Goal: Task Accomplishment & Management: Complete application form

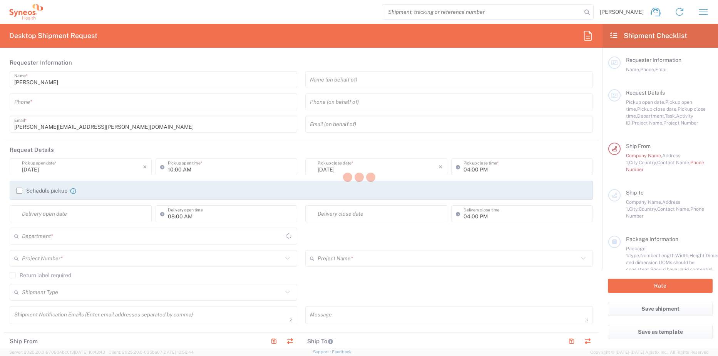
type input "3232"
type input "[GEOGRAPHIC_DATA]"
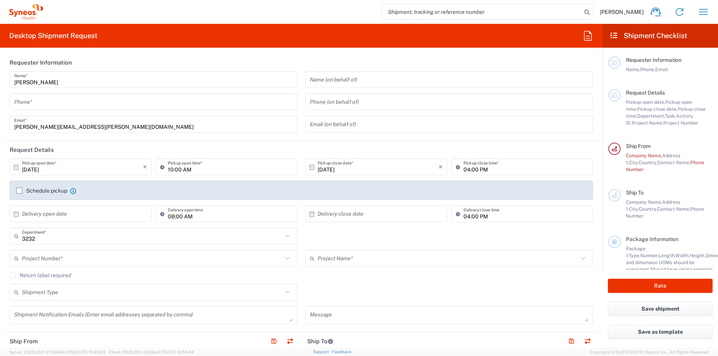
type input "Syneos Health UK Limited"
drag, startPoint x: 20, startPoint y: 101, endPoint x: 48, endPoint y: 103, distance: 28.2
click at [22, 102] on input "tel" at bounding box center [153, 101] width 278 height 13
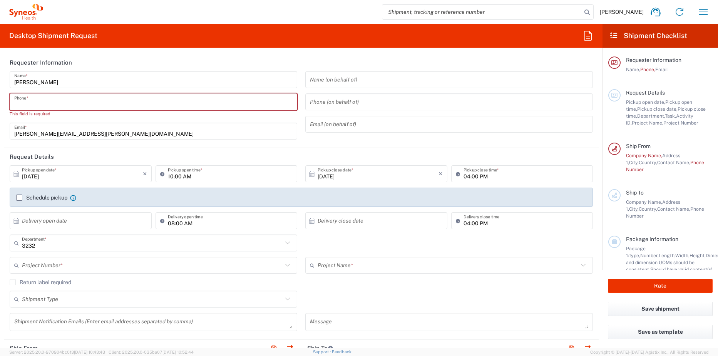
paste input "[PHONE_NUMBER]"
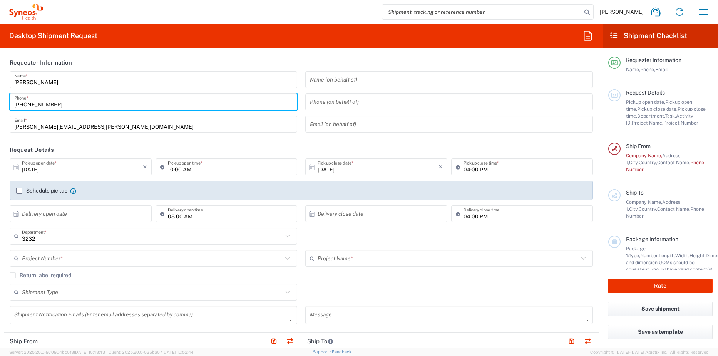
type input "[PHONE_NUMBER]"
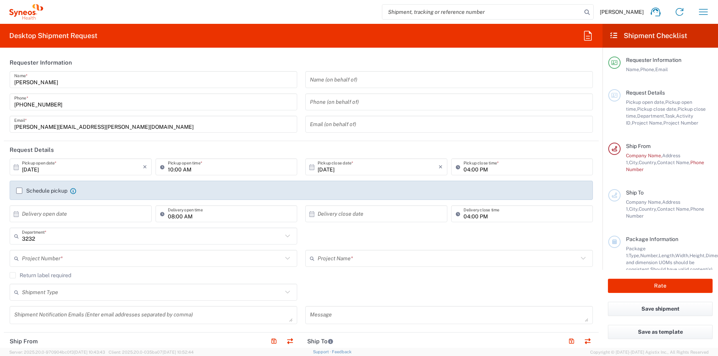
click at [110, 148] on header "Request Details" at bounding box center [301, 149] width 594 height 17
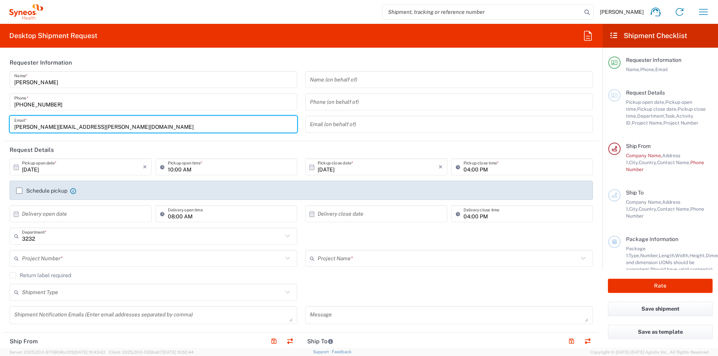
drag, startPoint x: 125, startPoint y: 118, endPoint x: 129, endPoint y: 120, distance: 4.7
click at [125, 118] on input "[PERSON_NAME][EMAIL_ADDRESS][PERSON_NAME][DOMAIN_NAME]" at bounding box center [153, 124] width 278 height 13
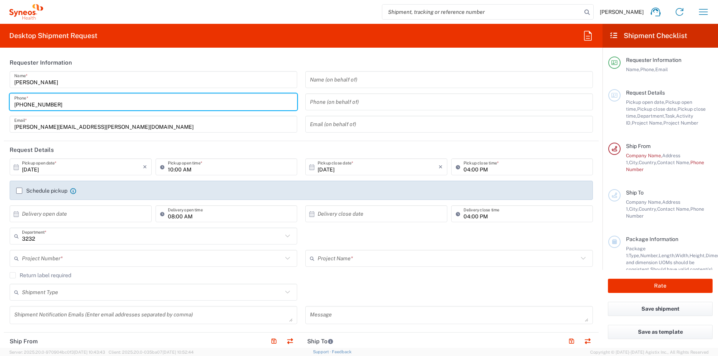
click at [244, 103] on input "[PHONE_NUMBER]" at bounding box center [153, 101] width 278 height 13
click at [279, 139] on agx-form-section "Requester Information [PERSON_NAME] Name * [PHONE_NUMBER] Phone * [PERSON_NAME]…" at bounding box center [301, 97] width 594 height 87
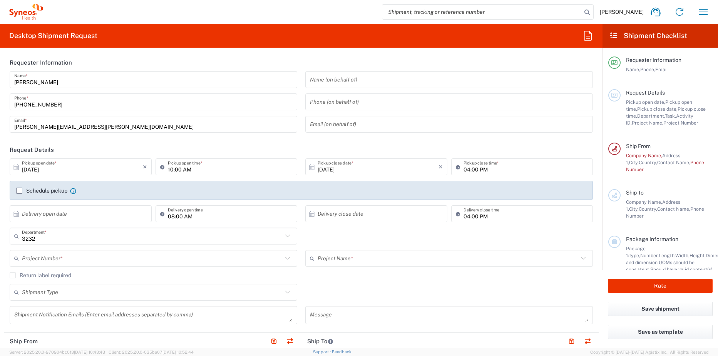
click at [59, 166] on input "[DATE]" at bounding box center [82, 166] width 121 height 13
click at [82, 215] on span "8" at bounding box center [81, 215] width 11 height 11
type input "[DATE]"
drag, startPoint x: 387, startPoint y: 167, endPoint x: 373, endPoint y: 167, distance: 14.6
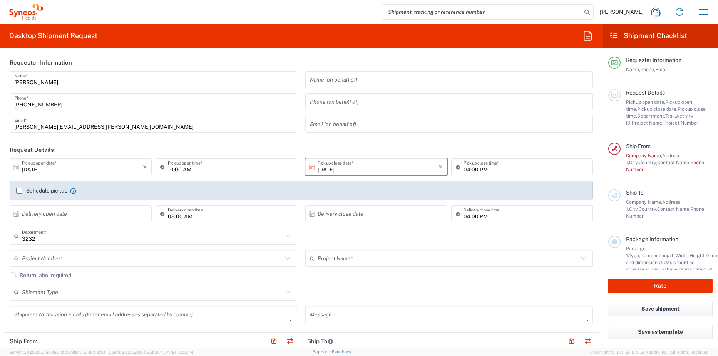
click at [388, 167] on input "[DATE]" at bounding box center [377, 166] width 121 height 13
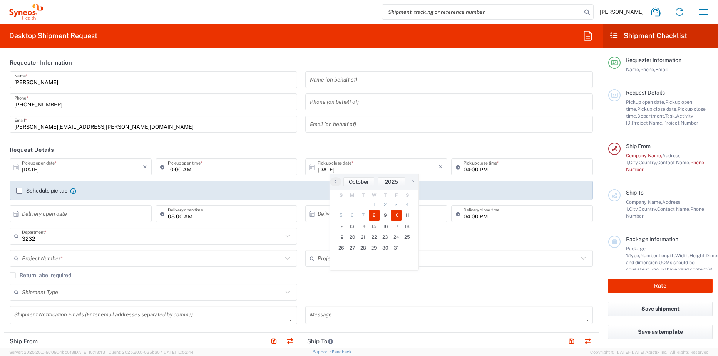
click at [399, 215] on span "10" at bounding box center [396, 215] width 11 height 11
type input "[DATE]"
click at [19, 189] on label "Schedule pickup" at bounding box center [41, 191] width 51 height 6
click at [19, 191] on input "Schedule pickup" at bounding box center [19, 191] width 0 height 0
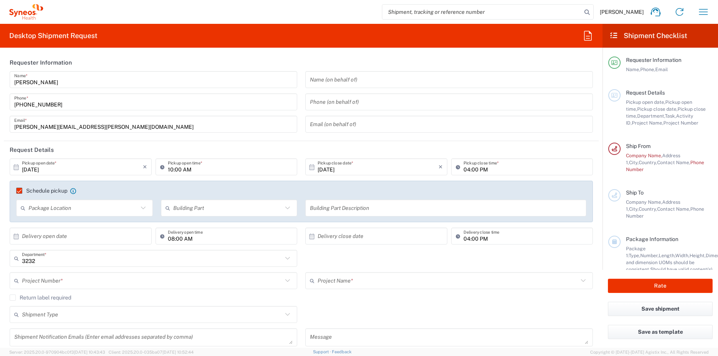
click at [76, 207] on input "text" at bounding box center [83, 208] width 110 height 13
click at [75, 237] on span "None" at bounding box center [84, 238] width 134 height 12
type input "None"
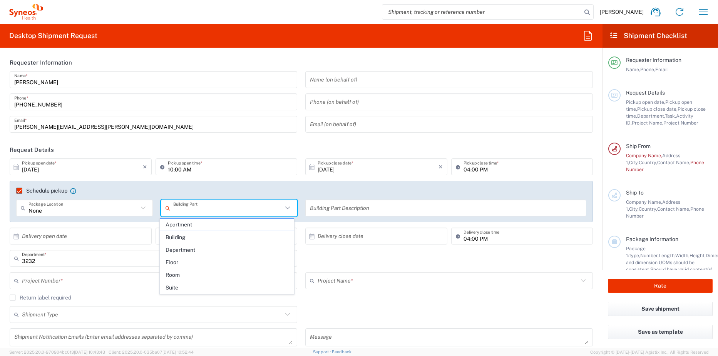
click at [235, 213] on input "text" at bounding box center [228, 208] width 110 height 13
click at [221, 226] on span "Apartment" at bounding box center [227, 225] width 134 height 12
type input "Apartment"
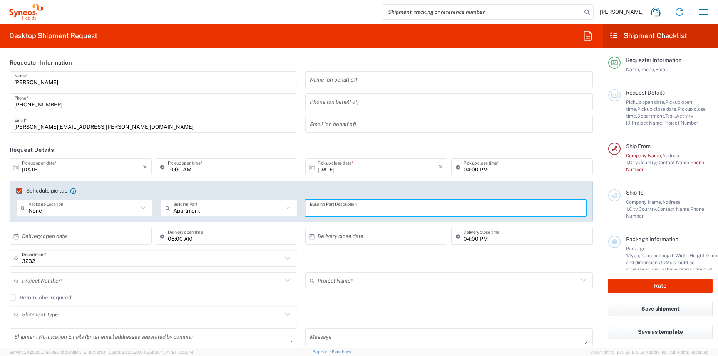
click at [332, 211] on input "text" at bounding box center [446, 208] width 272 height 13
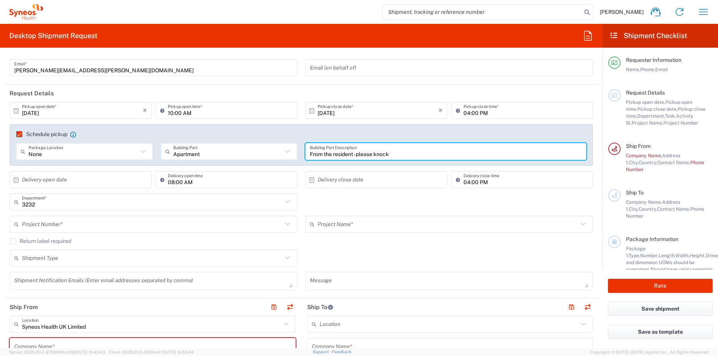
scroll to position [77, 0]
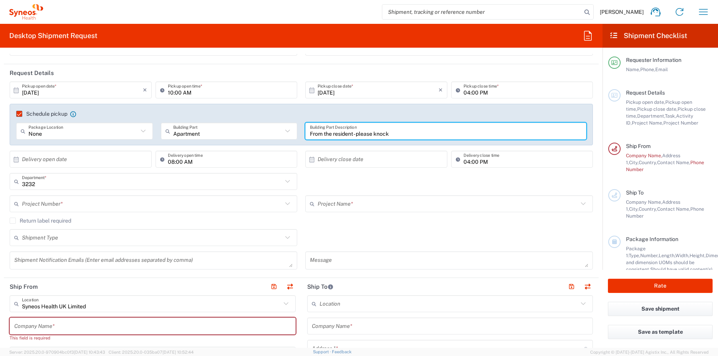
type input "From the resident - please knock"
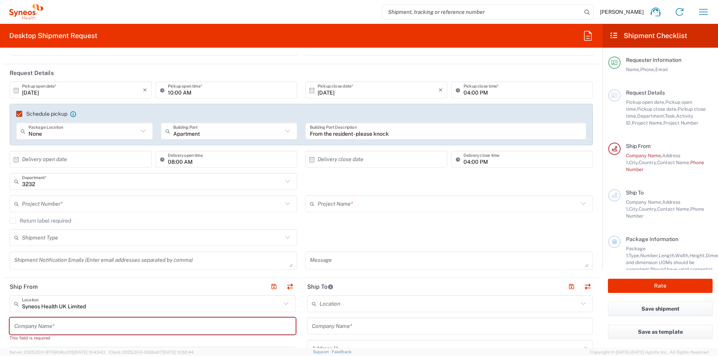
click at [282, 203] on icon at bounding box center [287, 204] width 10 height 10
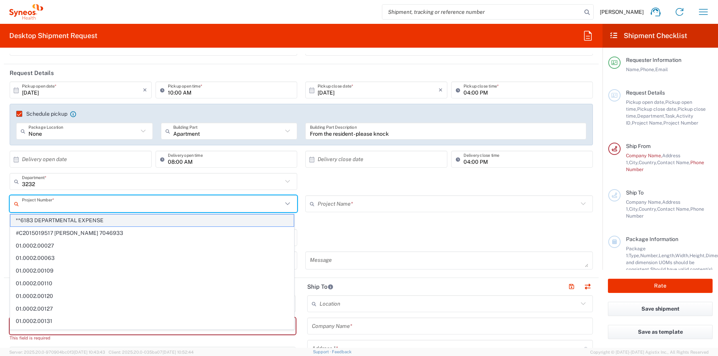
click at [230, 225] on span "**6183 DEPARTMENTAL EXPENSE" at bounding box center [151, 221] width 283 height 12
type input "**6183 DEPARTMENTAL EXPENSE"
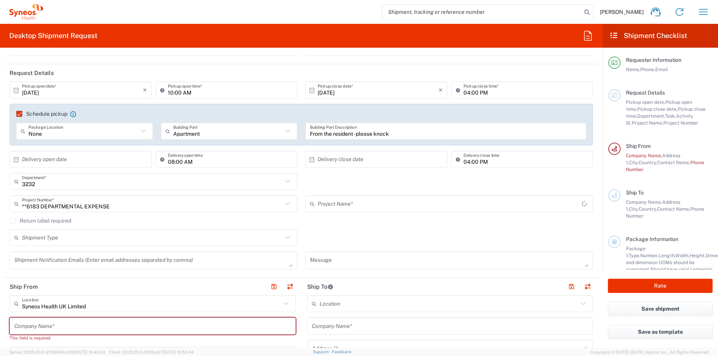
type input "6183"
click at [345, 235] on div "Shipment Type Batch Regular" at bounding box center [301, 240] width 591 height 22
click at [11, 220] on label "Return label required" at bounding box center [41, 221] width 62 height 6
click at [13, 221] on input "Return label required" at bounding box center [13, 221] width 0 height 0
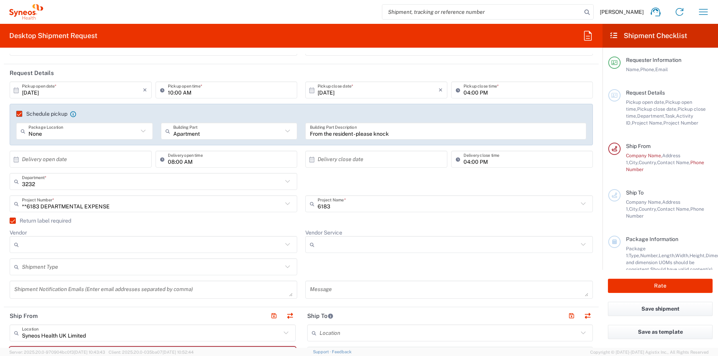
click at [11, 222] on label "Return label required" at bounding box center [41, 221] width 62 height 6
click at [9, 221] on input "Return label required" at bounding box center [9, 221] width 0 height 0
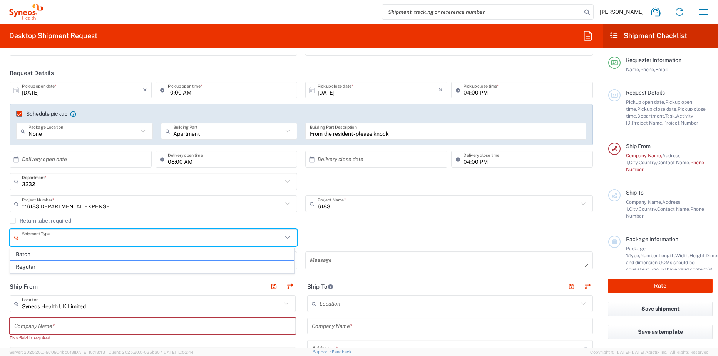
click at [88, 239] on input "text" at bounding box center [152, 237] width 260 height 13
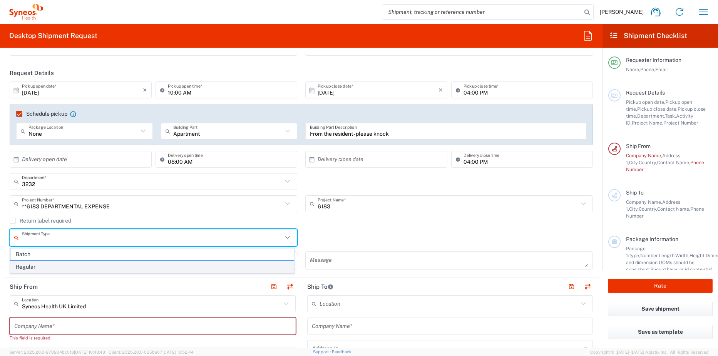
click at [94, 262] on span "Regular" at bounding box center [151, 267] width 283 height 12
type input "Regular"
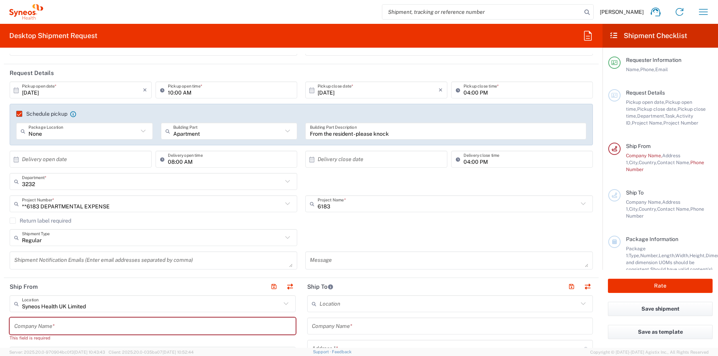
click at [377, 227] on div "Return label required" at bounding box center [301, 224] width 583 height 12
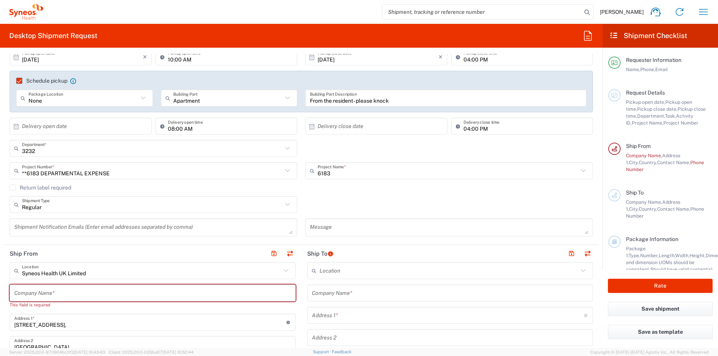
scroll to position [192, 0]
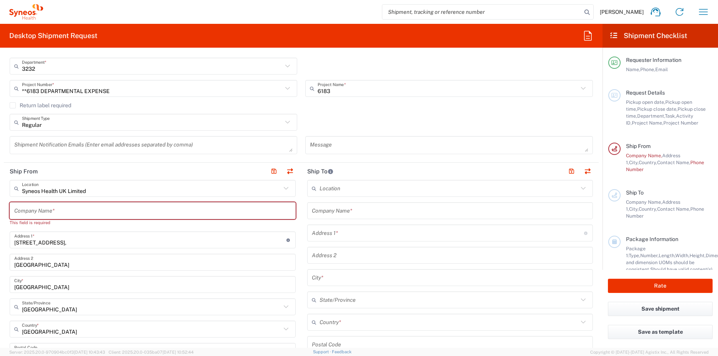
click at [406, 115] on div "Regular Shipment Type Batch Regular" at bounding box center [301, 125] width 591 height 22
click at [283, 188] on icon at bounding box center [286, 189] width 10 height 10
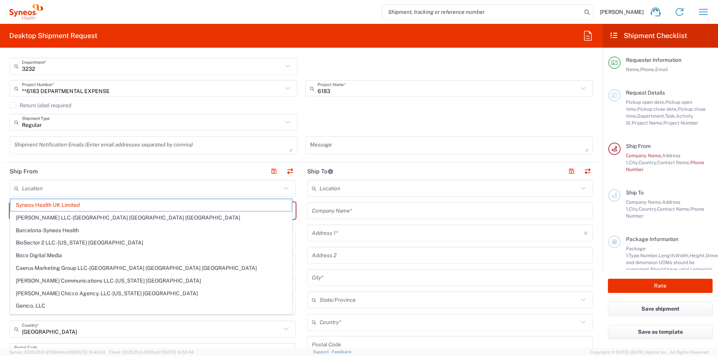
click at [283, 188] on icon at bounding box center [286, 189] width 10 height 10
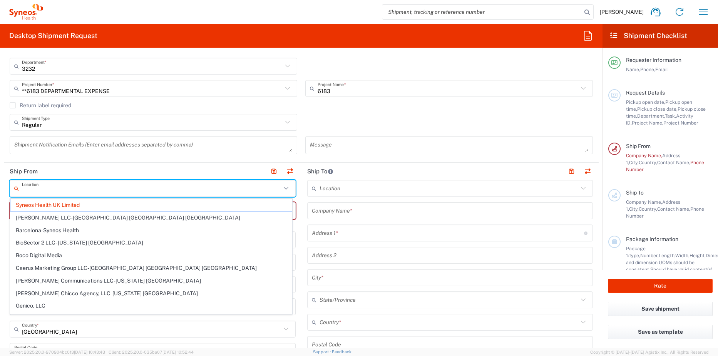
click at [182, 170] on header "Ship From" at bounding box center [152, 171] width 297 height 17
type input "Syneos Health UK Limited"
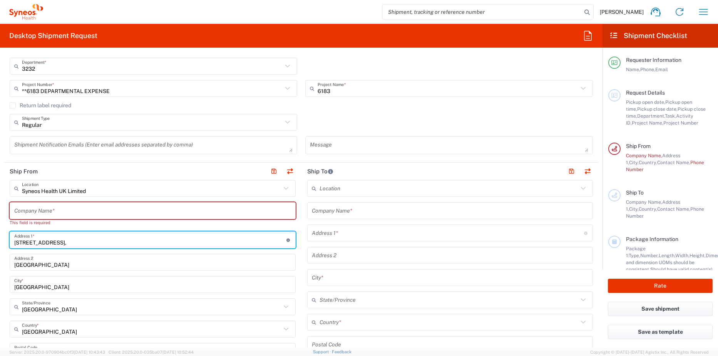
drag, startPoint x: 121, startPoint y: 241, endPoint x: -20, endPoint y: 240, distance: 140.4
click at [0, 240] on html "[PERSON_NAME] Home Shipment estimator Shipment tracking Desktop shipment reques…" at bounding box center [359, 178] width 718 height 356
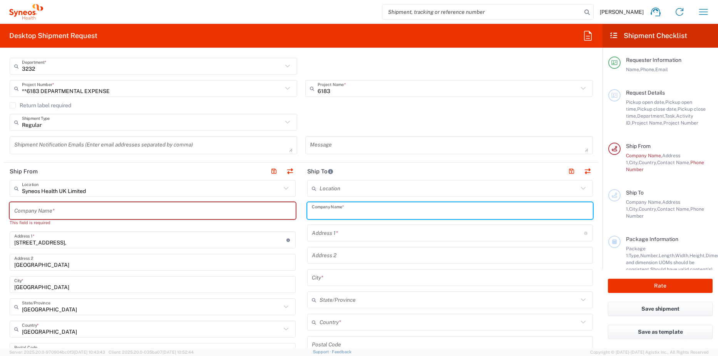
click at [398, 216] on input "text" at bounding box center [450, 210] width 277 height 13
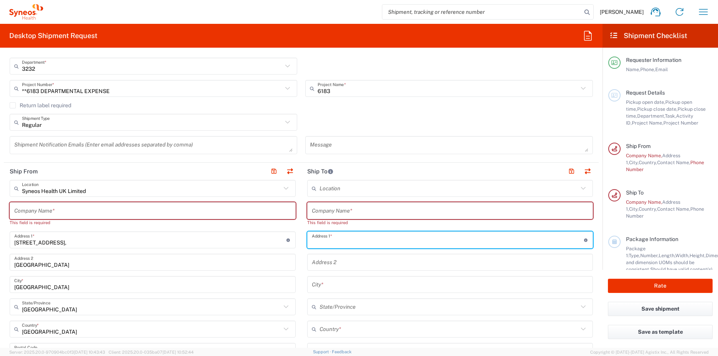
drag, startPoint x: 358, startPoint y: 231, endPoint x: 319, endPoint y: 244, distance: 41.5
click at [358, 231] on div "Location [PERSON_NAME] LLC-[GEOGRAPHIC_DATA] [GEOGRAPHIC_DATA] [GEOGRAPHIC_DATA…" at bounding box center [450, 345] width 286 height 330
paste input "[STREET_ADDRESS],"
type input "[STREET_ADDRESS],"
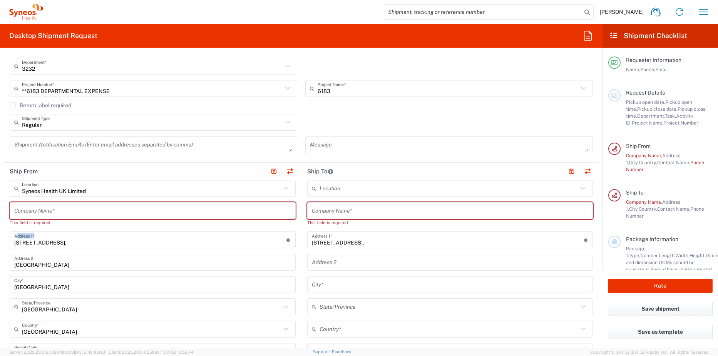
drag, startPoint x: 166, startPoint y: 250, endPoint x: 82, endPoint y: 255, distance: 84.8
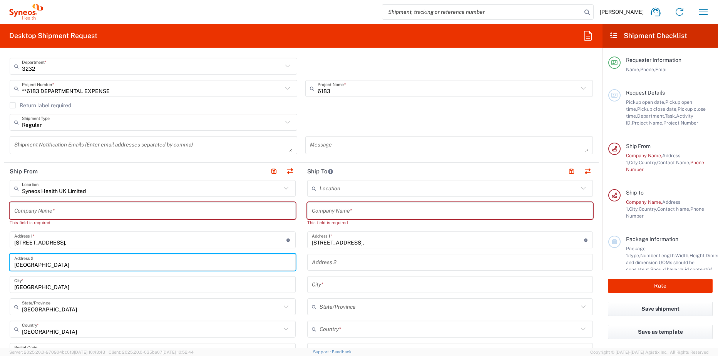
drag, startPoint x: 124, startPoint y: 258, endPoint x: -4, endPoint y: 255, distance: 128.6
click at [0, 255] on html "[PERSON_NAME] Home Shipment estimator Shipment tracking Desktop shipment reques…" at bounding box center [359, 178] width 718 height 356
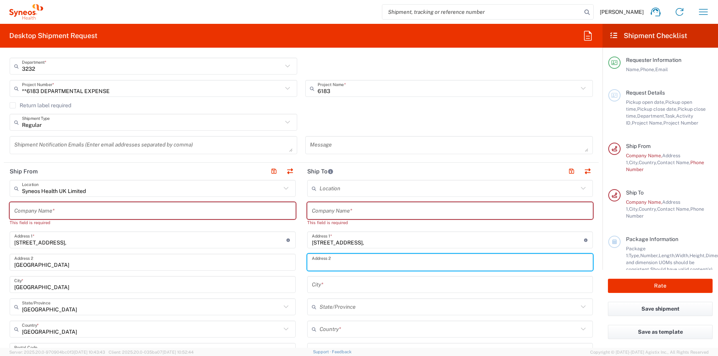
click at [344, 263] on input "text" at bounding box center [450, 262] width 277 height 13
paste input "[GEOGRAPHIC_DATA]"
type input "[GEOGRAPHIC_DATA]"
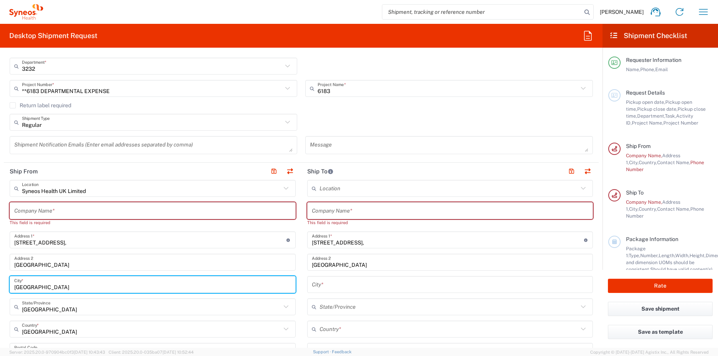
drag, startPoint x: 13, startPoint y: 285, endPoint x: -20, endPoint y: 284, distance: 33.1
click at [0, 284] on html "[PERSON_NAME] Home Shipment estimator Shipment tracking Desktop shipment reques…" at bounding box center [359, 178] width 718 height 356
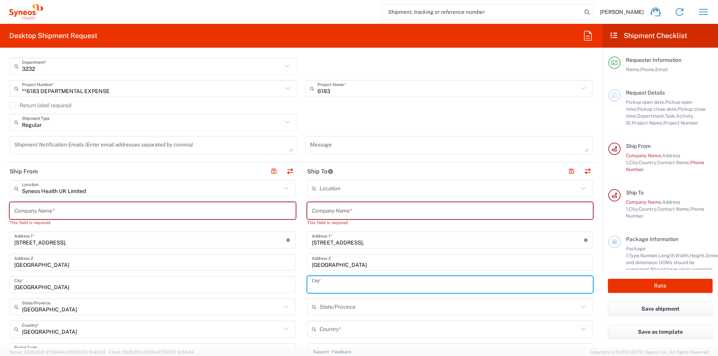
click at [360, 290] on input "text" at bounding box center [450, 284] width 277 height 13
paste input "[GEOGRAPHIC_DATA]"
type input "[GEOGRAPHIC_DATA]"
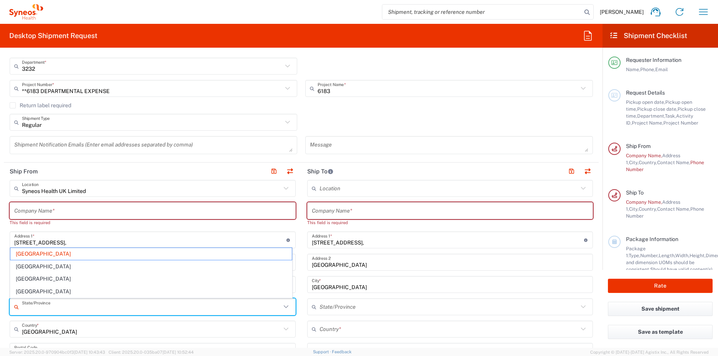
drag, startPoint x: 91, startPoint y: 310, endPoint x: -17, endPoint y: 308, distance: 107.7
click at [0, 308] on html "[PERSON_NAME] Home Shipment estimator Shipment tracking Desktop shipment reques…" at bounding box center [359, 178] width 718 height 356
type input "[GEOGRAPHIC_DATA]"
click at [393, 312] on input "text" at bounding box center [448, 306] width 259 height 13
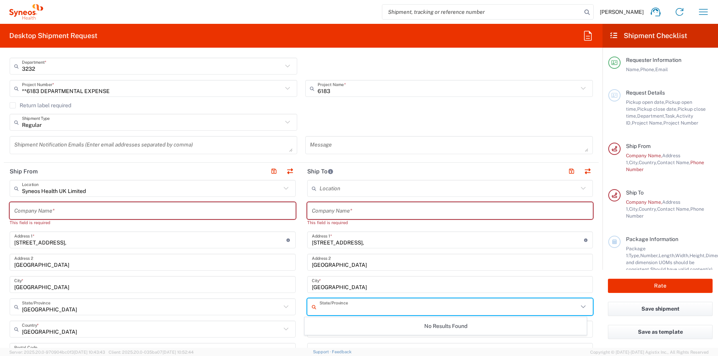
click at [324, 310] on input "text" at bounding box center [448, 306] width 259 height 13
type input "Default"
type input "[GEOGRAPHIC_DATA]"
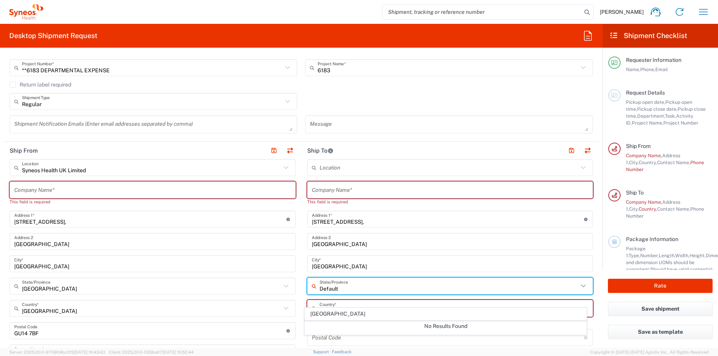
scroll to position [231, 0]
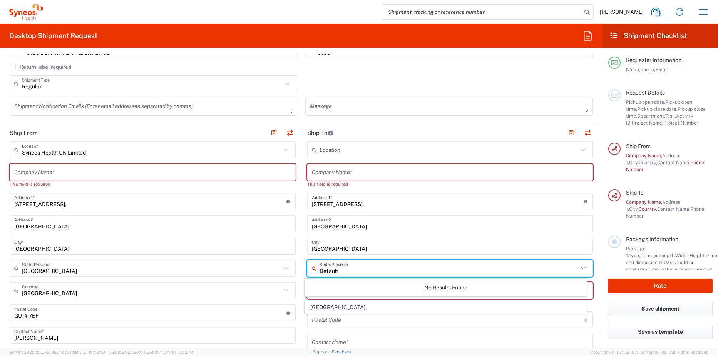
drag, startPoint x: 338, startPoint y: 273, endPoint x: 403, endPoint y: 271, distance: 65.4
click at [338, 273] on input "Default" at bounding box center [448, 268] width 259 height 13
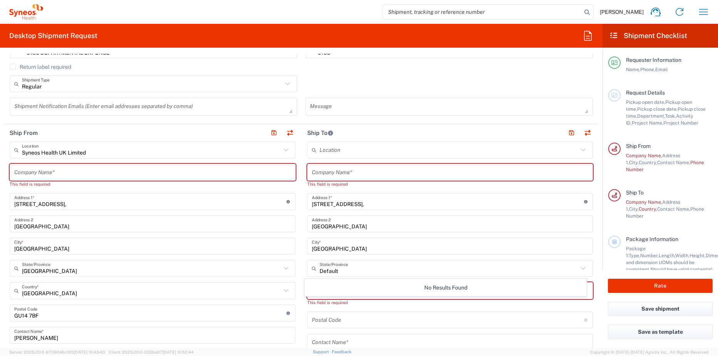
click at [586, 270] on div "Default State/Province" at bounding box center [450, 268] width 286 height 17
click at [580, 268] on div "Default State/Province" at bounding box center [450, 268] width 286 height 17
drag, startPoint x: 579, startPoint y: 267, endPoint x: 578, endPoint y: 271, distance: 3.9
click at [579, 269] on icon at bounding box center [583, 269] width 10 height 10
click at [578, 270] on icon at bounding box center [583, 269] width 10 height 10
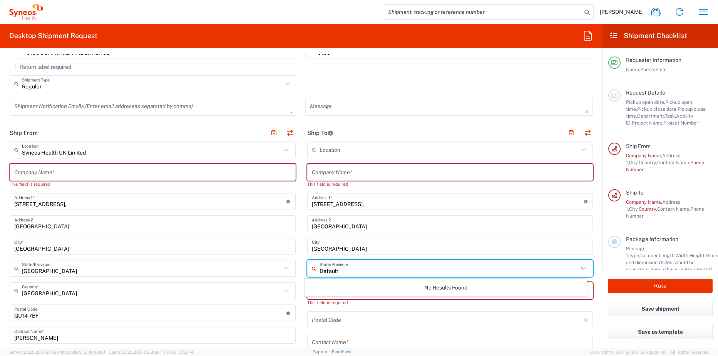
drag, startPoint x: 445, startPoint y: 274, endPoint x: 262, endPoint y: 274, distance: 183.1
click at [273, 276] on div "Ship From Syneos Health UK Limited Location Syneos Health UK Limited [PERSON_NA…" at bounding box center [301, 325] width 594 height 402
type input "UK"
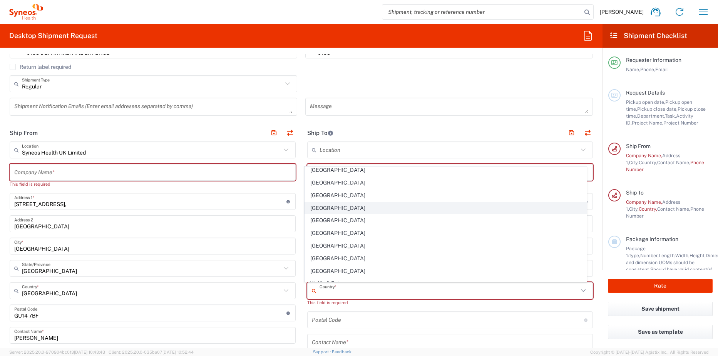
scroll to position [2949, 0]
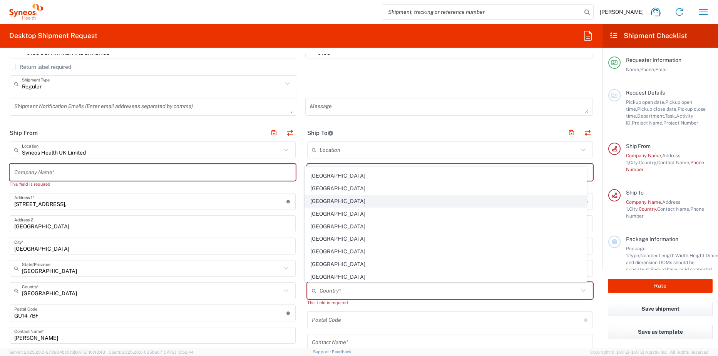
click at [379, 198] on span "[GEOGRAPHIC_DATA]" at bounding box center [445, 201] width 281 height 12
type input "[GEOGRAPHIC_DATA]"
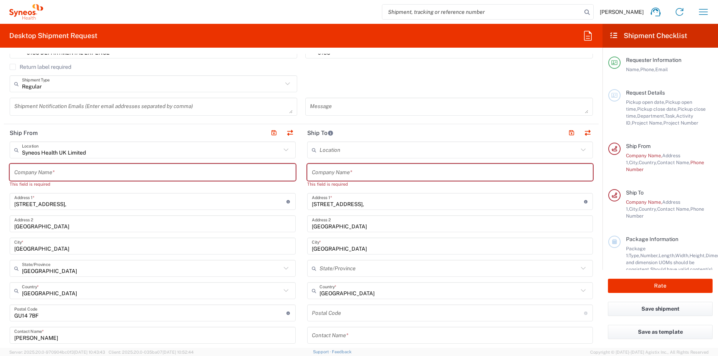
drag, startPoint x: 362, startPoint y: 268, endPoint x: 388, endPoint y: 272, distance: 26.2
click at [362, 268] on input "text" at bounding box center [448, 268] width 259 height 13
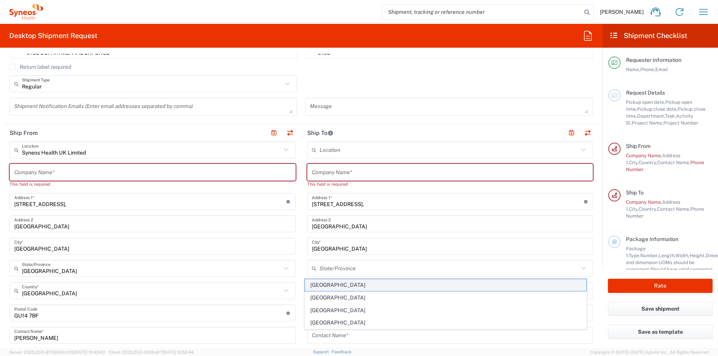
click at [326, 283] on span "[GEOGRAPHIC_DATA]" at bounding box center [445, 285] width 281 height 12
type input "[GEOGRAPHIC_DATA]"
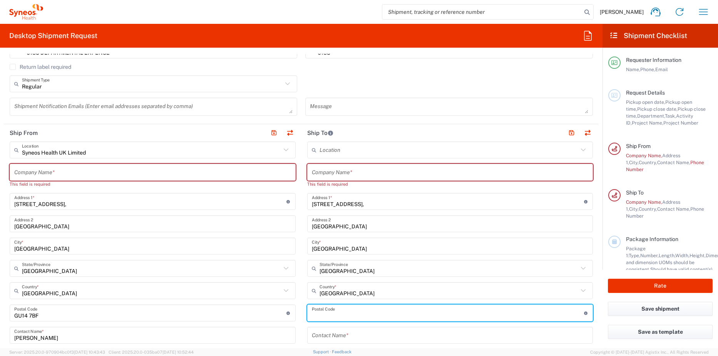
click at [347, 315] on input "undefined" at bounding box center [448, 313] width 272 height 13
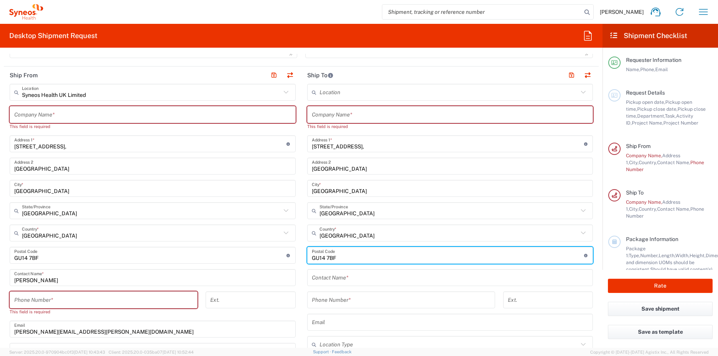
scroll to position [308, 0]
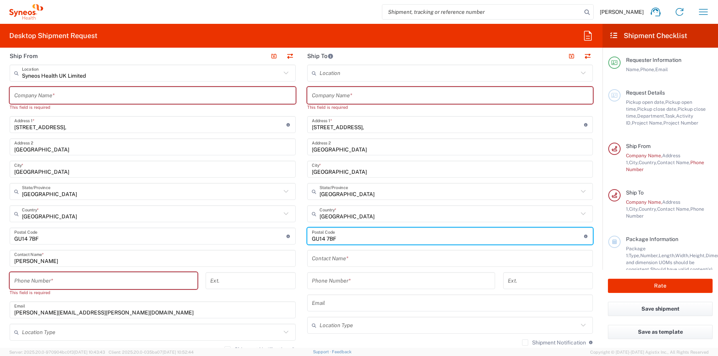
type input "GU14 7BF"
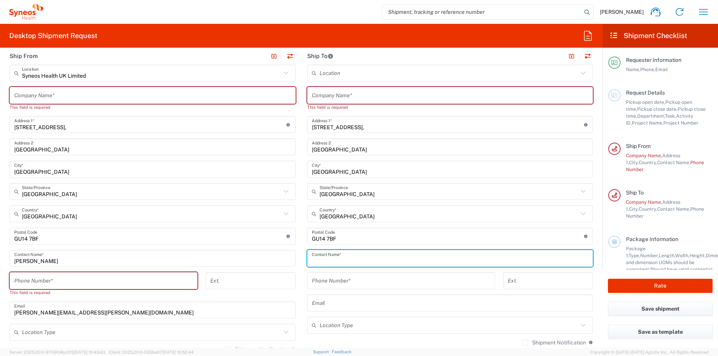
click at [348, 256] on input "text" at bounding box center [450, 258] width 277 height 13
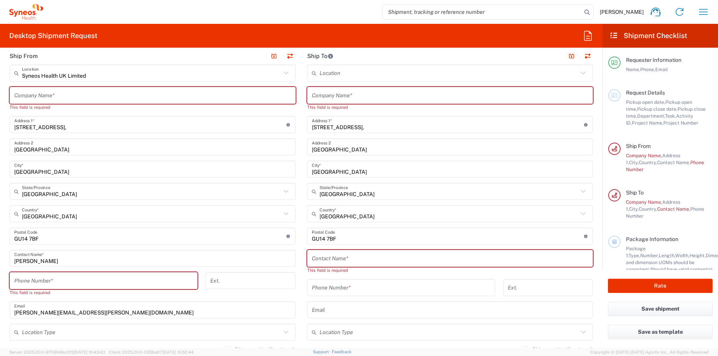
drag, startPoint x: 407, startPoint y: 252, endPoint x: 409, endPoint y: 256, distance: 4.3
click at [407, 252] on input "text" at bounding box center [450, 258] width 277 height 13
paste input "ATTN: Information Technology"
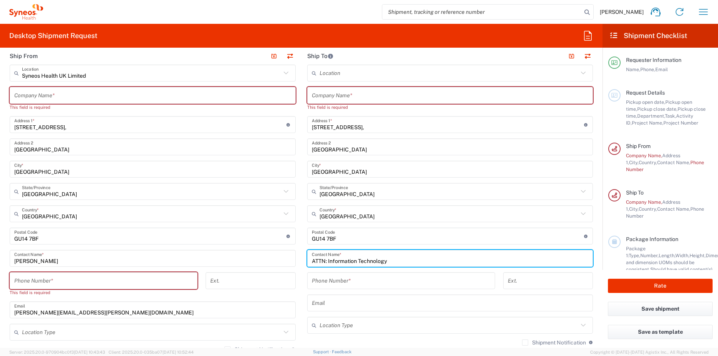
type input "ATTN: Information Technology"
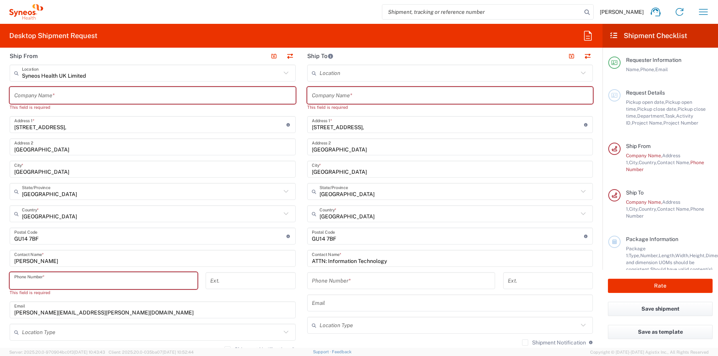
drag, startPoint x: 116, startPoint y: 275, endPoint x: 109, endPoint y: 282, distance: 10.1
click at [116, 275] on input "tel" at bounding box center [103, 280] width 179 height 13
click at [349, 91] on input "text" at bounding box center [450, 95] width 277 height 13
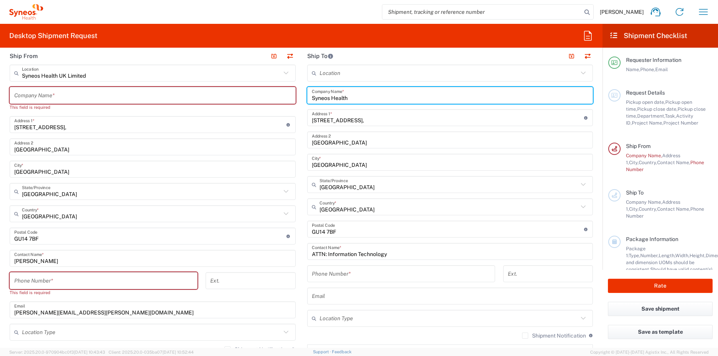
type input "Syneos Health"
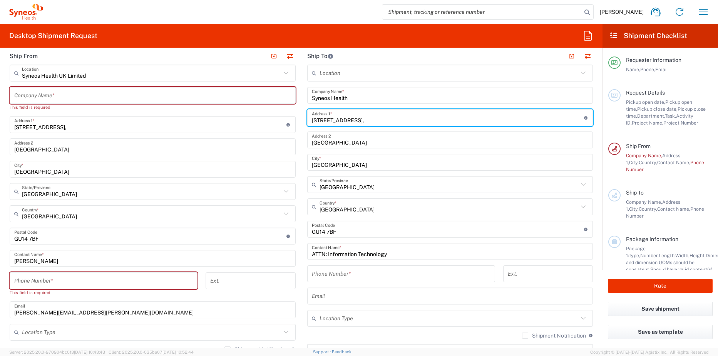
drag, startPoint x: 367, startPoint y: 115, endPoint x: 371, endPoint y: 121, distance: 7.3
click at [369, 117] on input "[STREET_ADDRESS]," at bounding box center [448, 117] width 272 height 13
type input "[STREET_ADDRESS]"
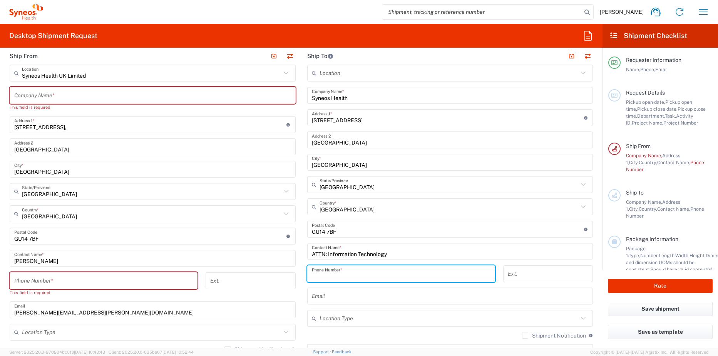
drag, startPoint x: 397, startPoint y: 267, endPoint x: 392, endPoint y: 257, distance: 11.5
click at [397, 267] on input "tel" at bounding box center [401, 273] width 179 height 13
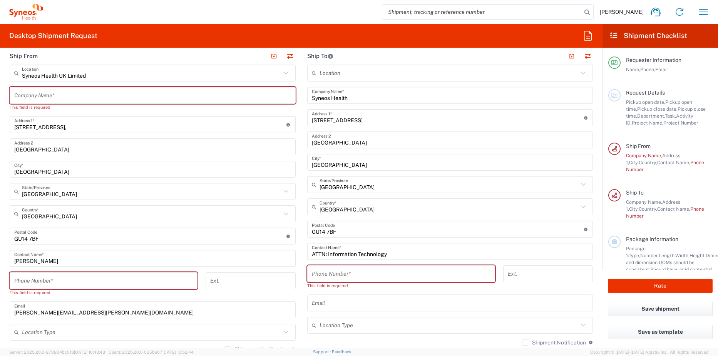
click at [302, 293] on main "Location [PERSON_NAME] LLC-[GEOGRAPHIC_DATA] [GEOGRAPHIC_DATA] [GEOGRAPHIC_DATA…" at bounding box center [449, 230] width 297 height 330
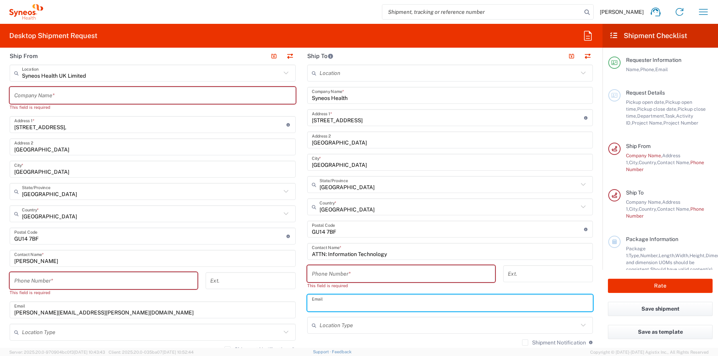
drag, startPoint x: 334, startPoint y: 305, endPoint x: 361, endPoint y: 301, distance: 27.2
click at [334, 305] on input "text" at bounding box center [450, 303] width 277 height 13
click at [505, 300] on input "text" at bounding box center [450, 303] width 277 height 13
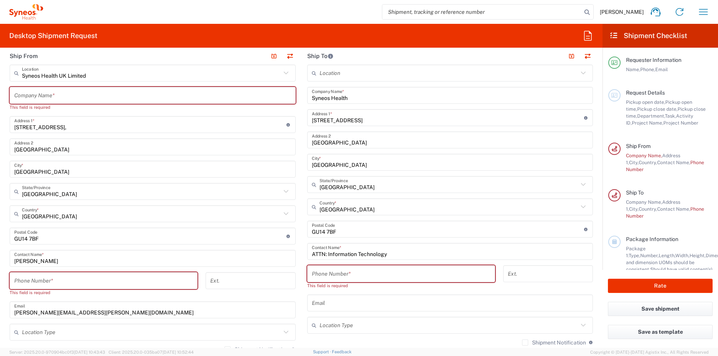
drag, startPoint x: 324, startPoint y: 302, endPoint x: 368, endPoint y: 304, distance: 43.9
click at [328, 302] on input "text" at bounding box center [450, 303] width 277 height 13
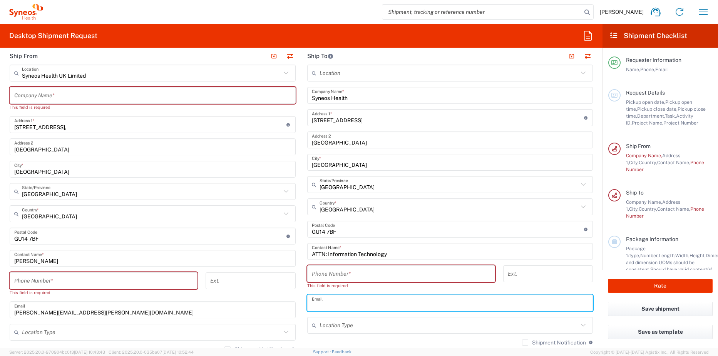
paste input "[PERSON_NAME][EMAIL_ADDRESS][PERSON_NAME][DOMAIN_NAME]"
type input "[PERSON_NAME][EMAIL_ADDRESS][PERSON_NAME][DOMAIN_NAME]"
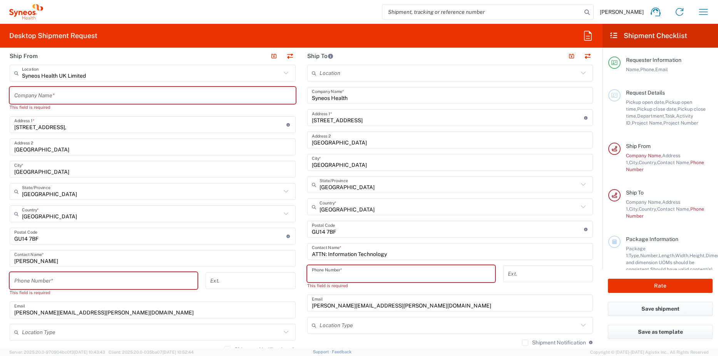
drag, startPoint x: 451, startPoint y: 270, endPoint x: 702, endPoint y: 156, distance: 275.3
click at [451, 270] on input "tel" at bounding box center [401, 273] width 179 height 13
drag, startPoint x: 376, startPoint y: 275, endPoint x: 481, endPoint y: 280, distance: 104.4
click at [376, 275] on input "tel" at bounding box center [401, 273] width 179 height 13
paste input "34 91 708 06 10"
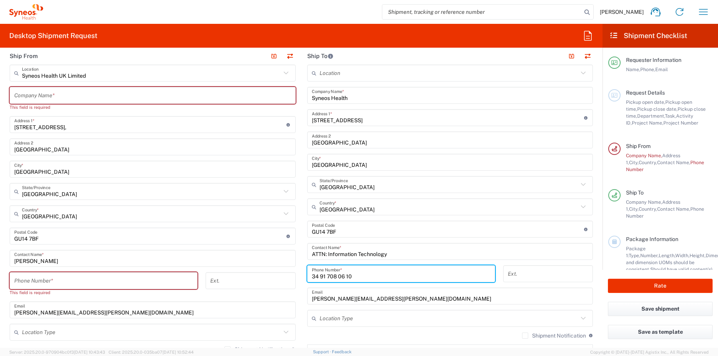
type input "34 91 708 06 10"
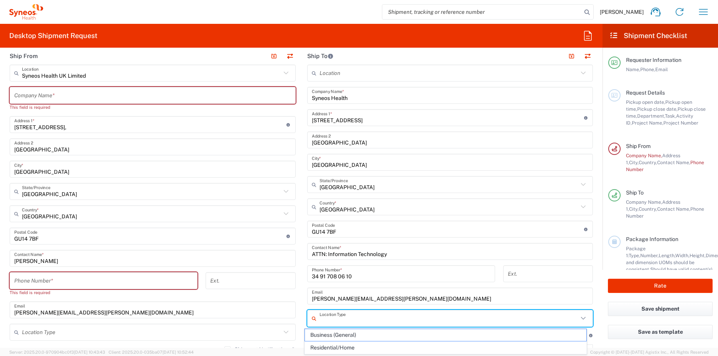
click at [405, 312] on input "text" at bounding box center [448, 318] width 259 height 13
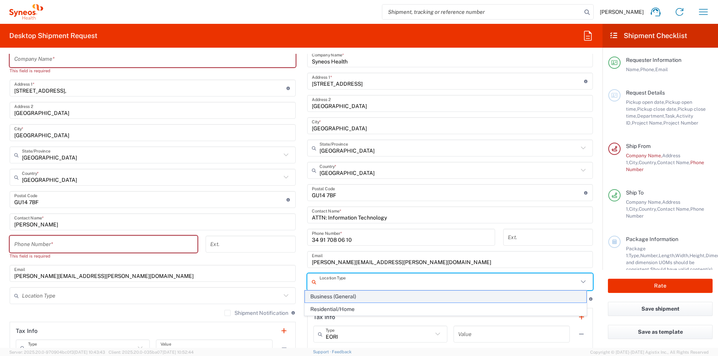
scroll to position [346, 0]
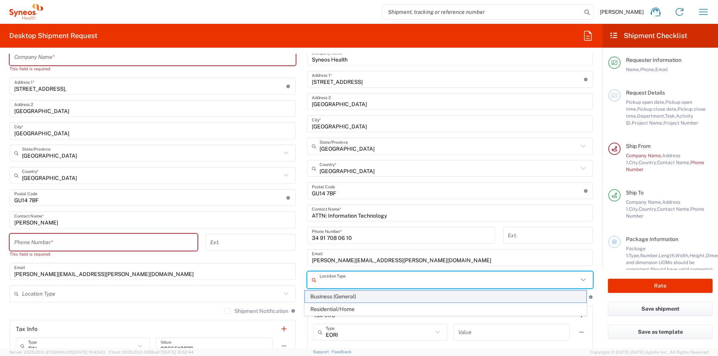
click at [364, 295] on span "Business (General)" at bounding box center [445, 297] width 281 height 12
type input "Business (General)"
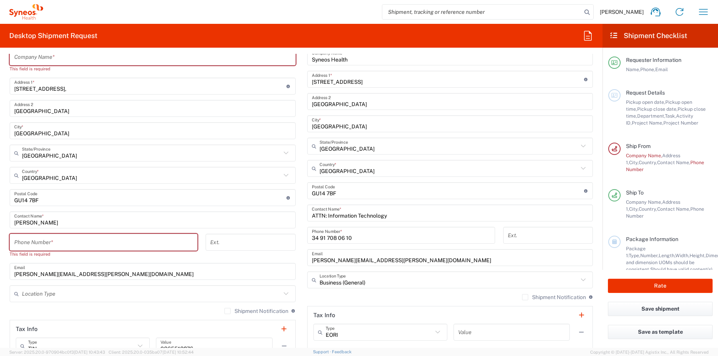
click at [331, 297] on div "Shipment Notification If checked, a shipment notification email will be sent to…" at bounding box center [450, 300] width 286 height 12
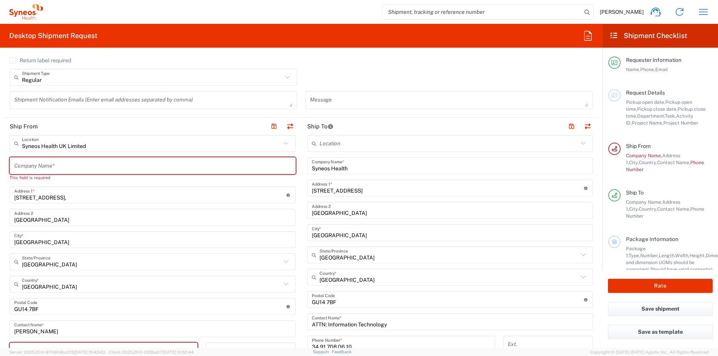
scroll to position [231, 0]
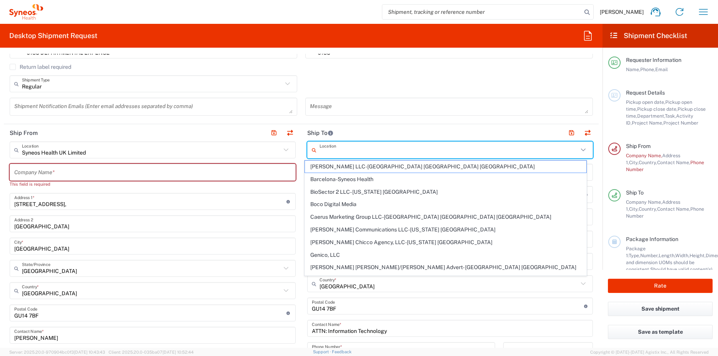
click at [359, 147] on input "text" at bounding box center [448, 150] width 259 height 13
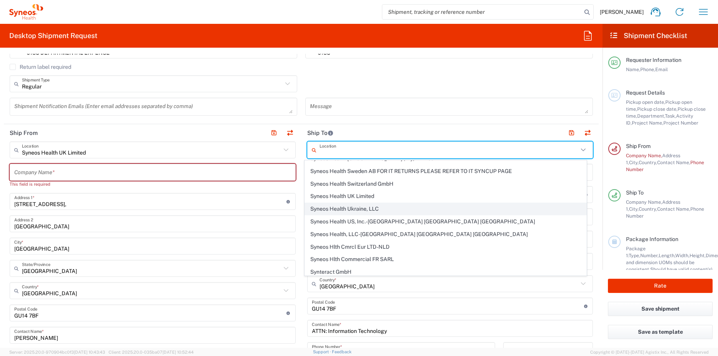
scroll to position [1231, 0]
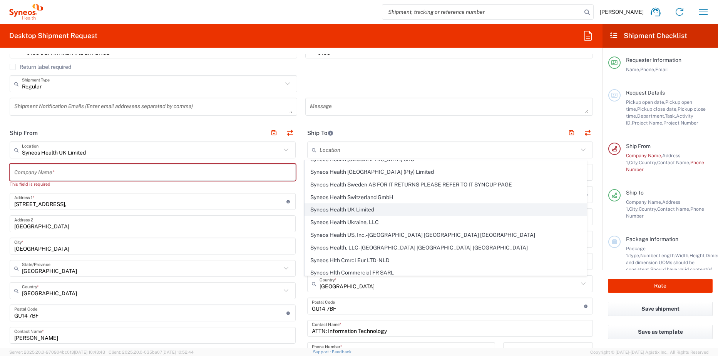
click at [371, 208] on span "Syneos Health UK Limited" at bounding box center [445, 210] width 281 height 12
type input "Syneos Health UK Limited"
type input "[STREET_ADDRESS],"
type input "[GEOGRAPHIC_DATA]"
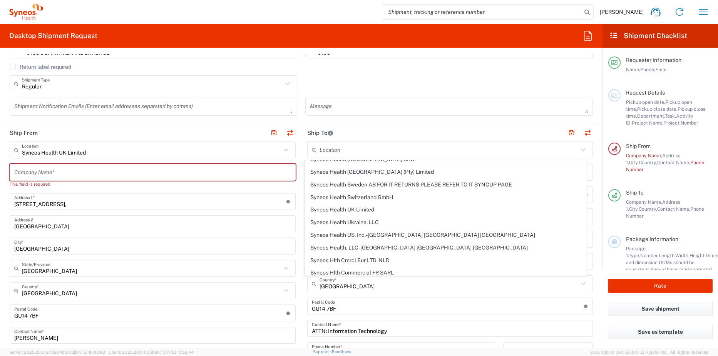
type input "[GEOGRAPHIC_DATA]"
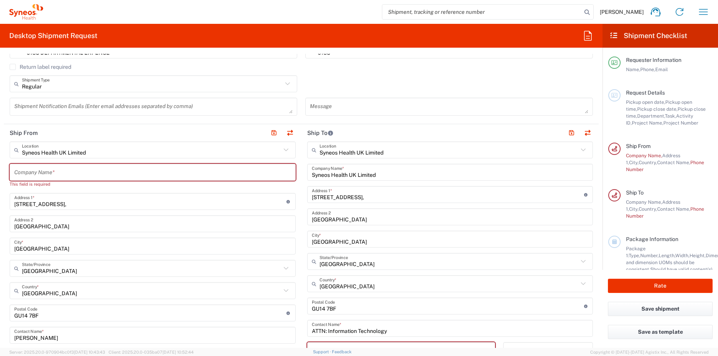
click at [298, 177] on main "Syneos Health UK Limited Location Syneos Health UK Limited [PERSON_NAME] LLC-[G…" at bounding box center [152, 333] width 297 height 382
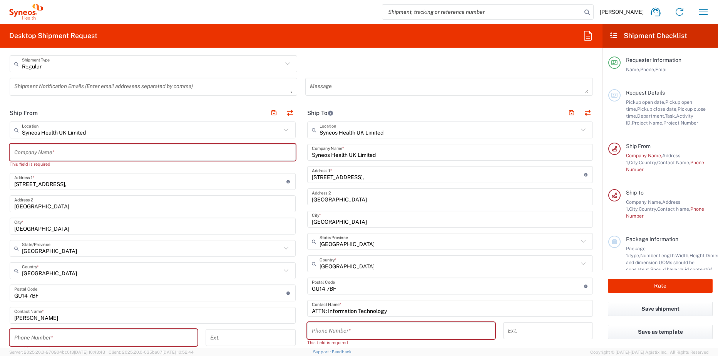
scroll to position [269, 0]
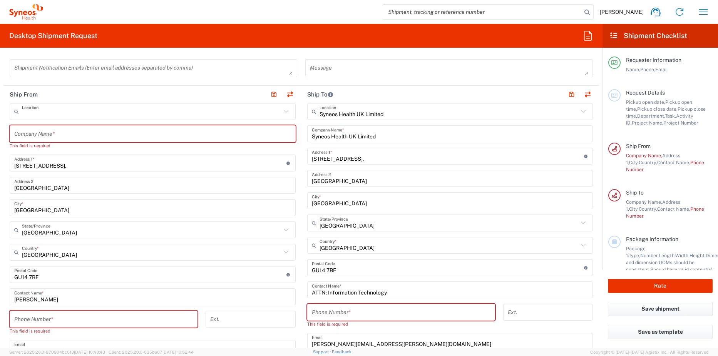
click at [255, 112] on input "text" at bounding box center [151, 111] width 259 height 13
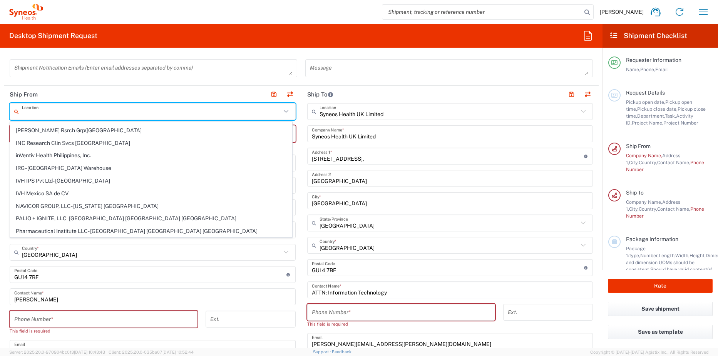
scroll to position [0, 0]
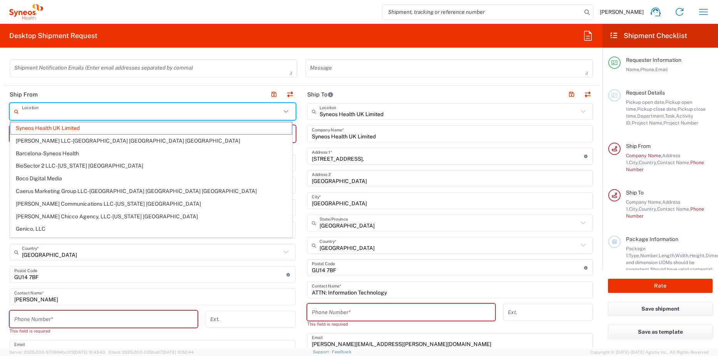
click at [302, 121] on main "Syneos Health UK Limited Location Syneos Health UK Limited [PERSON_NAME] LLC-[G…" at bounding box center [449, 290] width 297 height 375
type input "Syneos Health UK Limited"
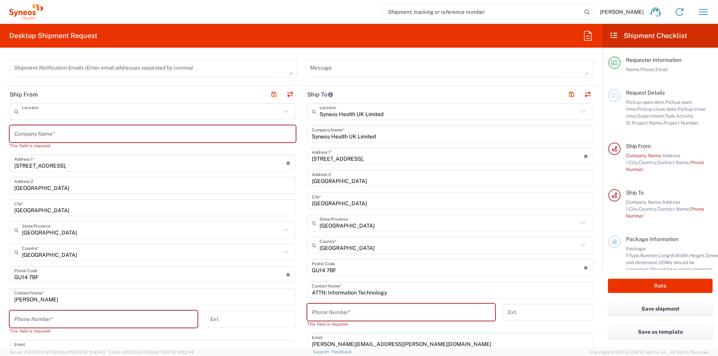
click at [123, 114] on input "text" at bounding box center [151, 111] width 259 height 13
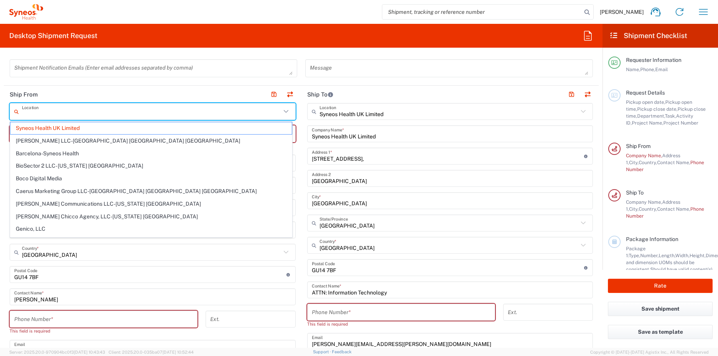
click at [123, 114] on input "text" at bounding box center [151, 111] width 259 height 13
click at [131, 98] on header "Ship From" at bounding box center [152, 94] width 297 height 17
type input "Syneos Health UK Limited"
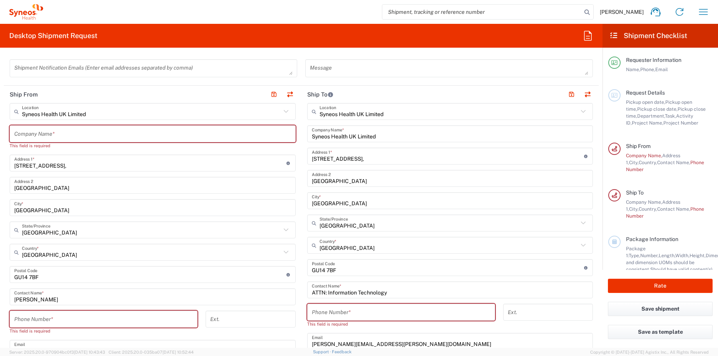
click at [88, 127] on input "text" at bounding box center [152, 133] width 277 height 13
type input "Sy"
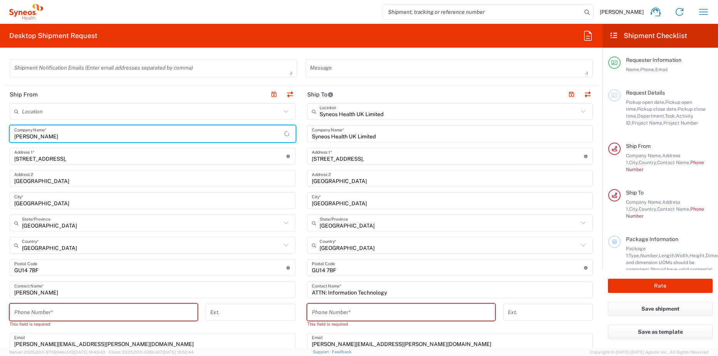
type input "[PERSON_NAME]"
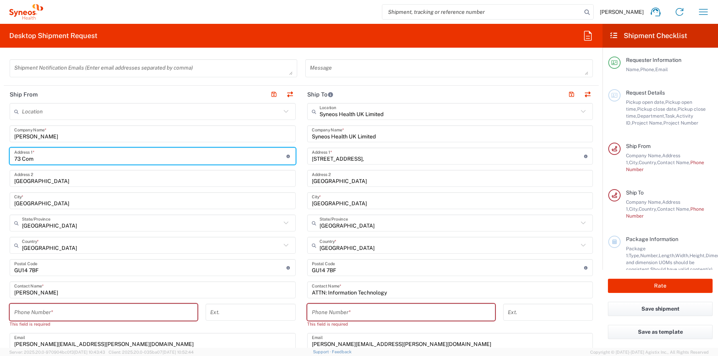
type input "73 Com"
type input "07725989842"
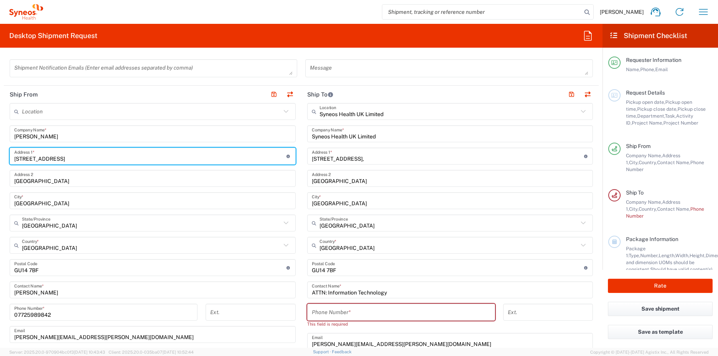
type input "[STREET_ADDRESS]"
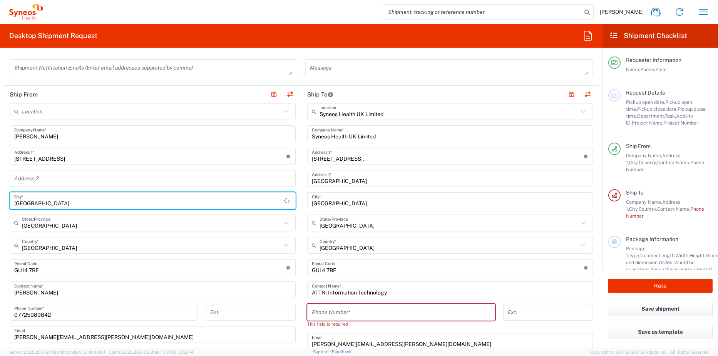
type input "[GEOGRAPHIC_DATA]"
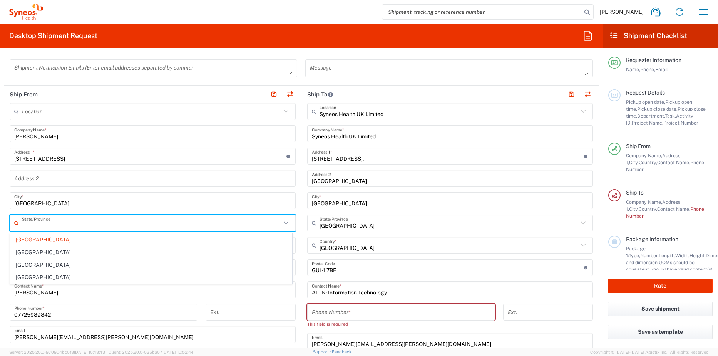
type input "[GEOGRAPHIC_DATA]"
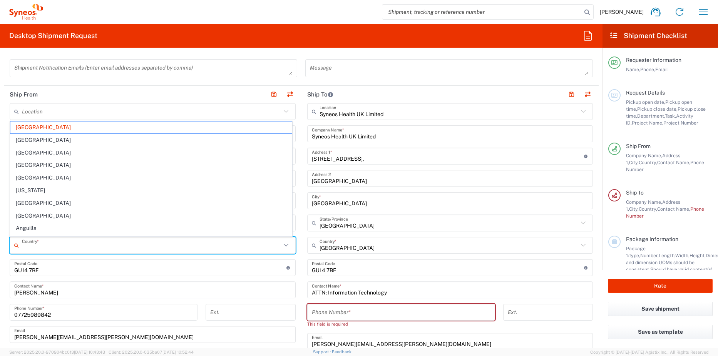
type input "[GEOGRAPHIC_DATA]"
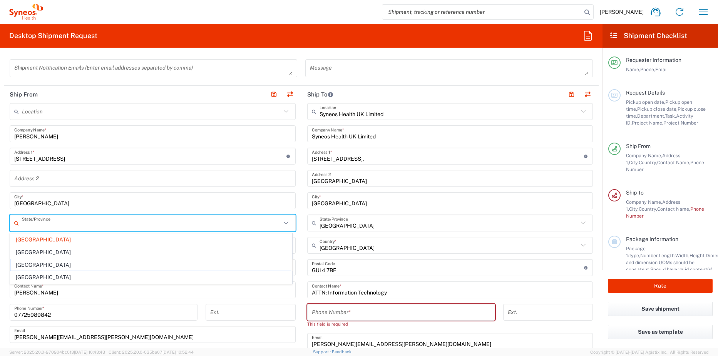
type input "[GEOGRAPHIC_DATA]"
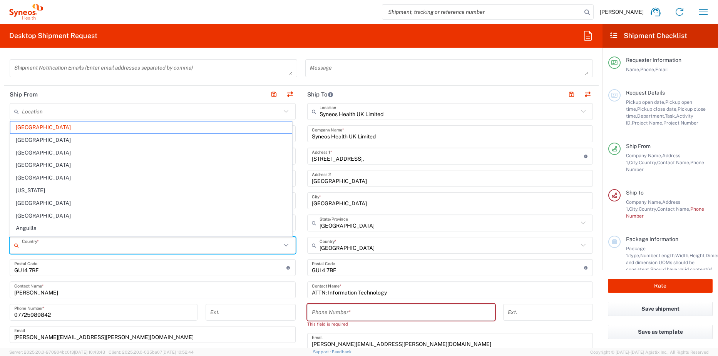
type input "[GEOGRAPHIC_DATA]"
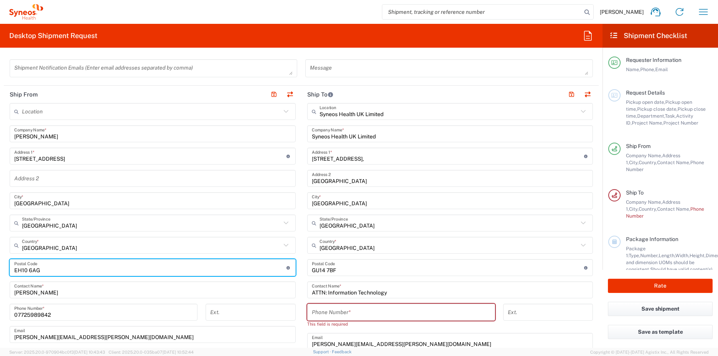
type input "EH10 6AG"
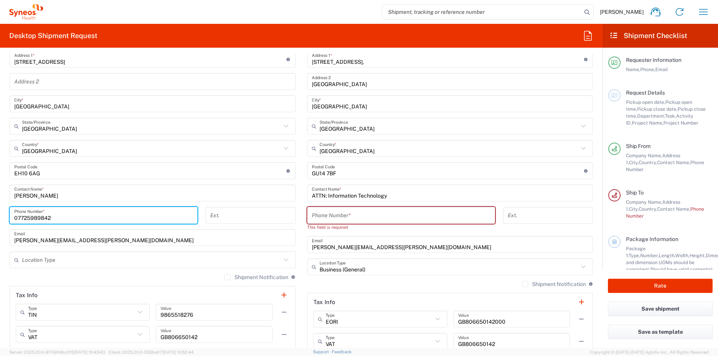
scroll to position [385, 0]
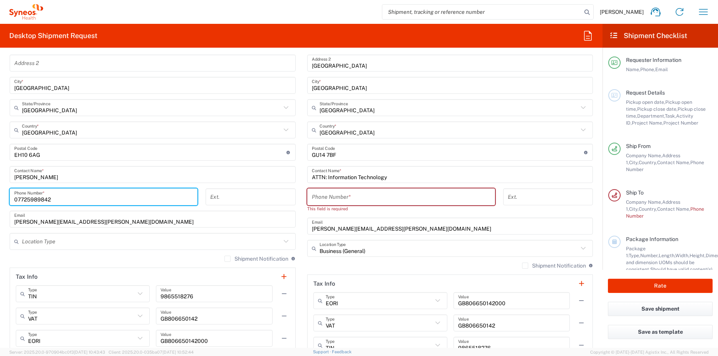
click at [75, 254] on div "Location [PERSON_NAME] LLC-[GEOGRAPHIC_DATA] [GEOGRAPHIC_DATA] [GEOGRAPHIC_DATA…" at bounding box center [153, 172] width 286 height 368
click at [90, 241] on input "text" at bounding box center [151, 241] width 259 height 13
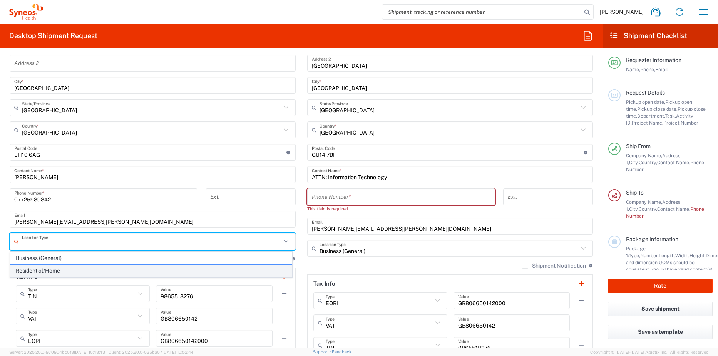
click at [95, 268] on span "Residential/Home" at bounding box center [150, 271] width 281 height 12
type input "Residential/Home"
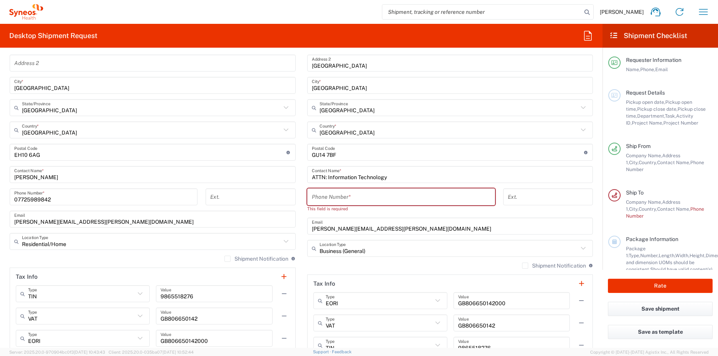
click at [116, 258] on div "Shipment Notification If checked, a shipment notification email will be sent to…" at bounding box center [153, 261] width 286 height 12
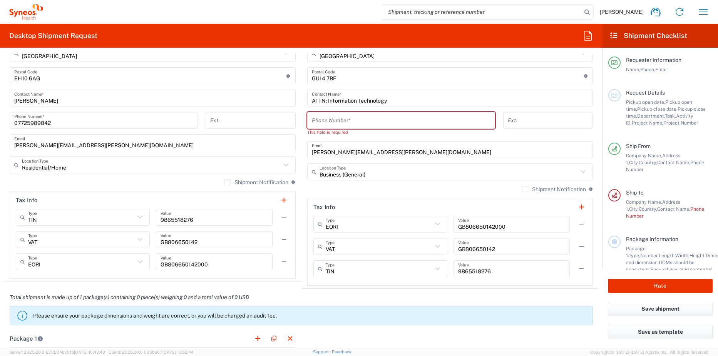
scroll to position [462, 0]
click at [169, 218] on input "9865518276" at bounding box center [213, 216] width 107 height 13
click at [196, 200] on header "Tax Info" at bounding box center [152, 199] width 285 height 17
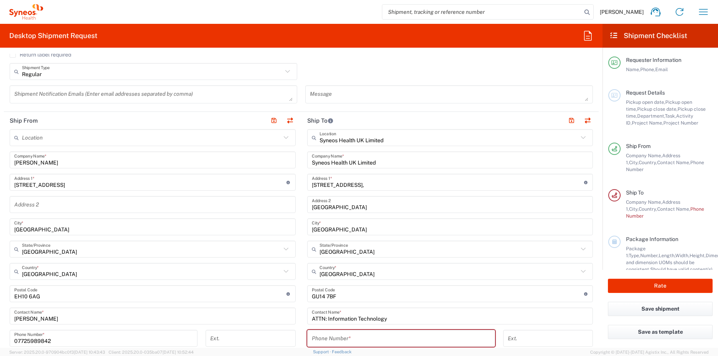
scroll to position [231, 0]
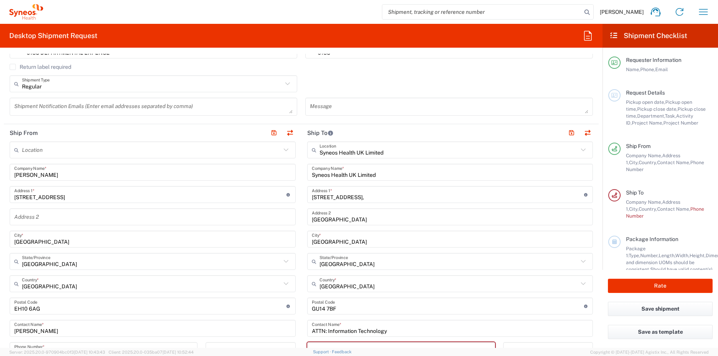
drag, startPoint x: 140, startPoint y: 181, endPoint x: 148, endPoint y: 177, distance: 9.3
click at [140, 181] on div "Location [PERSON_NAME] LLC-[GEOGRAPHIC_DATA] [GEOGRAPHIC_DATA] [GEOGRAPHIC_DATA…" at bounding box center [153, 326] width 286 height 368
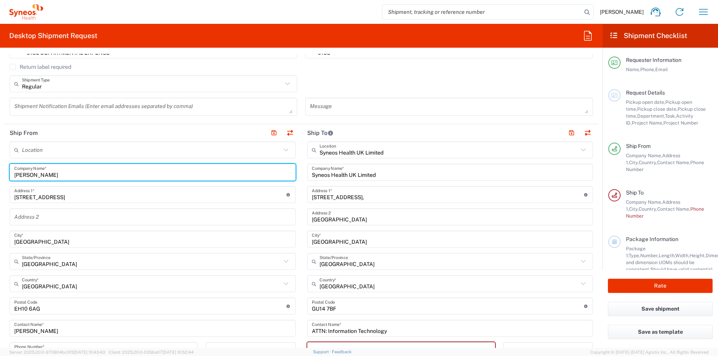
click at [148, 177] on input "[PERSON_NAME]" at bounding box center [152, 172] width 277 height 13
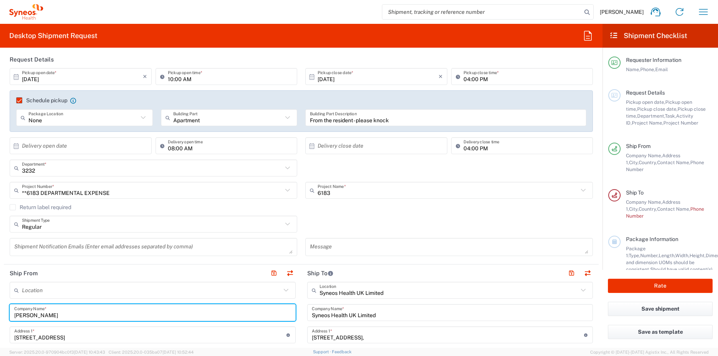
scroll to position [77, 0]
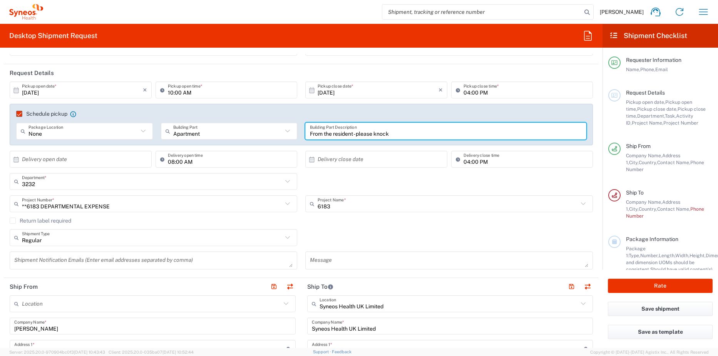
click at [310, 132] on input "From the resident - please knock" at bounding box center [446, 131] width 272 height 13
type input "Collect from the resident - please knock"
click at [66, 87] on input "[DATE]" at bounding box center [82, 89] width 121 height 13
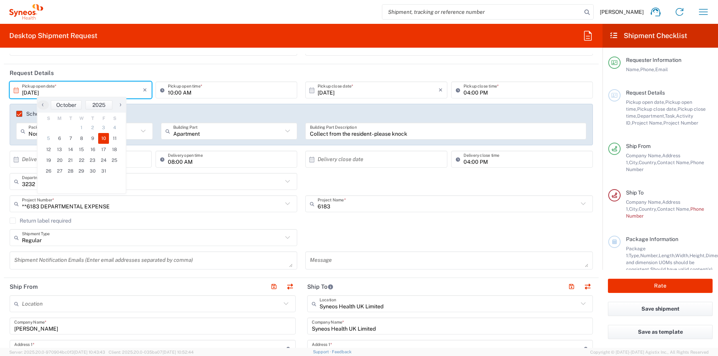
click at [66, 87] on input "[DATE]" at bounding box center [82, 89] width 121 height 13
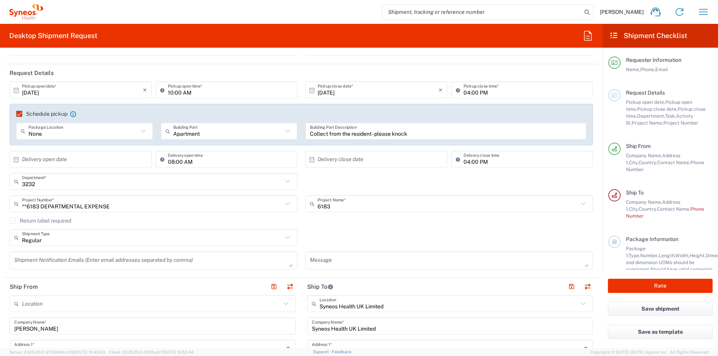
click at [236, 74] on header "Request Details" at bounding box center [301, 72] width 594 height 17
click at [59, 93] on input "[DATE]" at bounding box center [82, 89] width 121 height 13
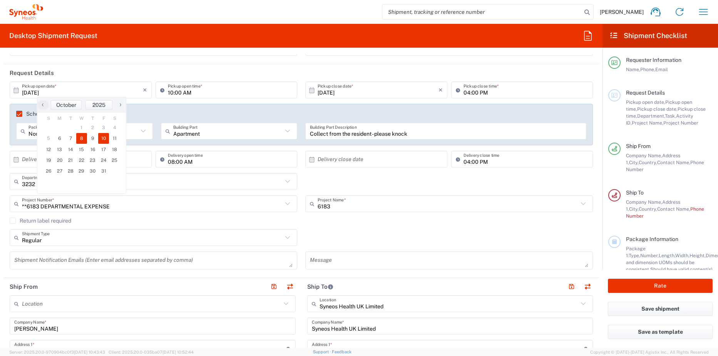
click at [83, 140] on span "8" at bounding box center [81, 138] width 11 height 11
type input "[DATE]"
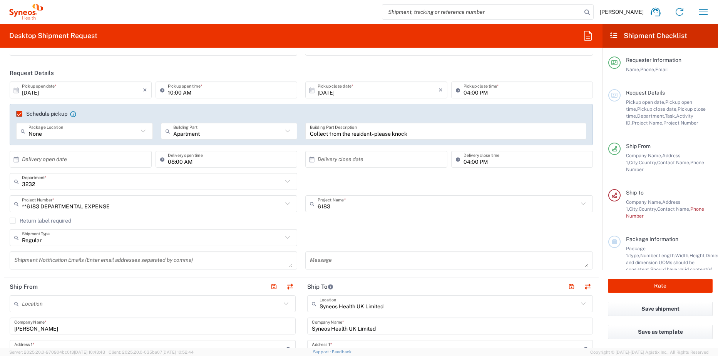
click at [405, 65] on header "Request Details" at bounding box center [301, 72] width 594 height 17
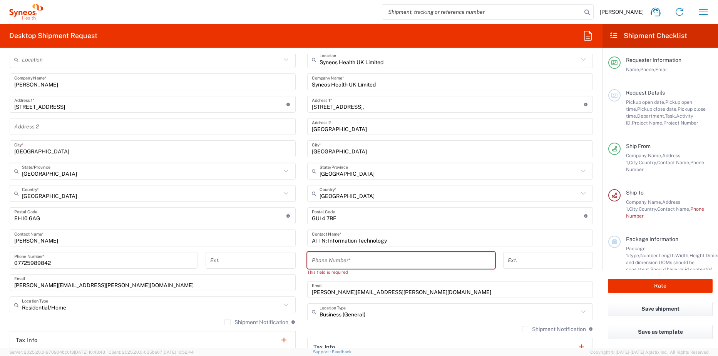
scroll to position [308, 0]
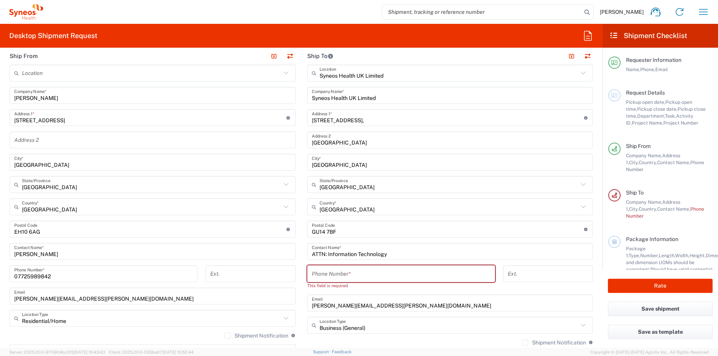
drag, startPoint x: 354, startPoint y: 271, endPoint x: 376, endPoint y: 264, distance: 23.6
click at [354, 271] on input "tel" at bounding box center [401, 273] width 179 height 13
paste input "34 91 708 06 10"
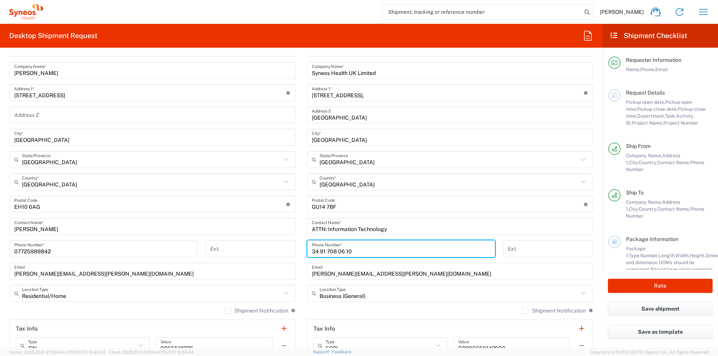
scroll to position [346, 0]
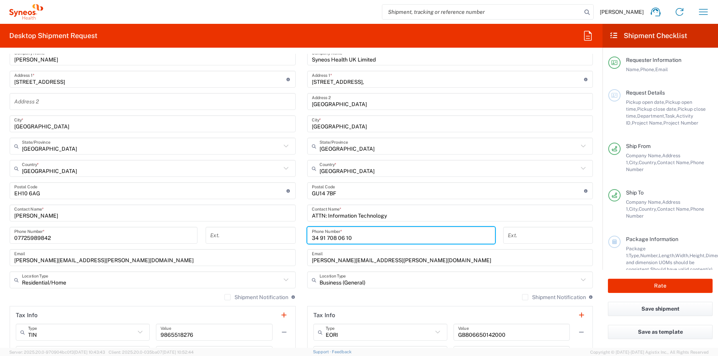
click at [312, 236] on input "34 91 708 06 10" at bounding box center [401, 235] width 179 height 13
type input "[PHONE_NUMBER]"
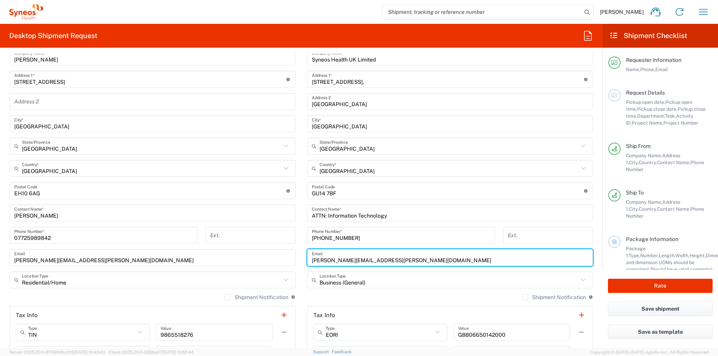
click at [432, 254] on input "[PERSON_NAME][EMAIL_ADDRESS][PERSON_NAME][DOMAIN_NAME]" at bounding box center [450, 257] width 277 height 13
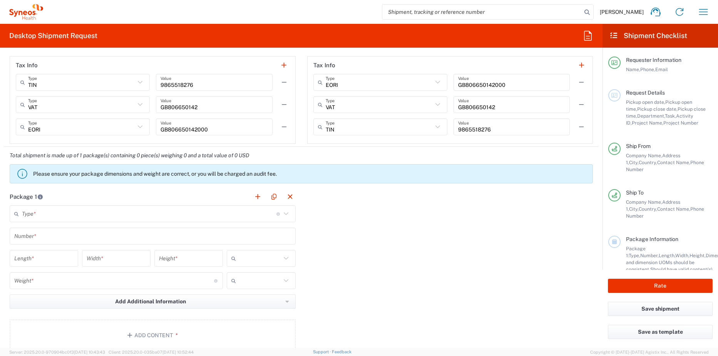
scroll to position [616, 0]
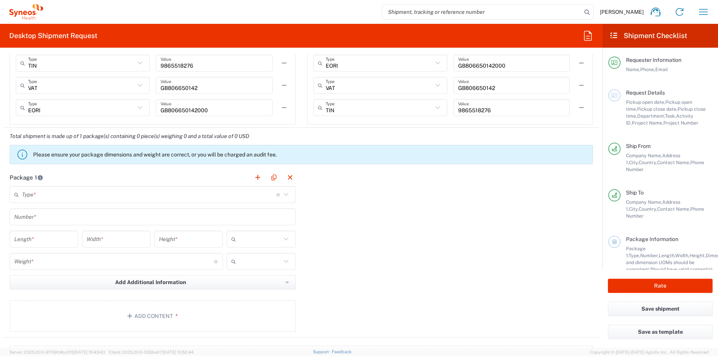
click at [406, 207] on div "Package 1 Type * Material used to package goods Envelope Large Box Medium Box P…" at bounding box center [301, 253] width 594 height 169
click at [284, 198] on icon at bounding box center [286, 195] width 10 height 10
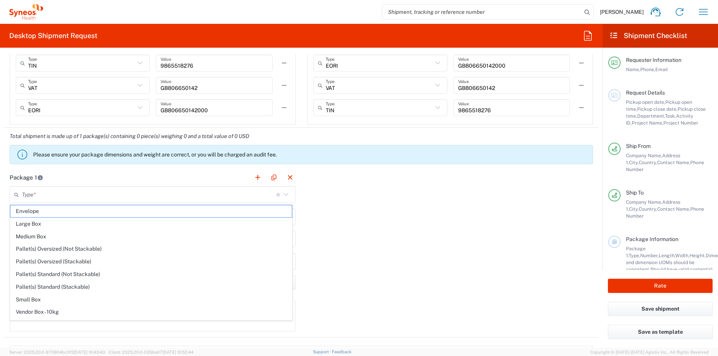
drag, startPoint x: 280, startPoint y: 195, endPoint x: 90, endPoint y: 195, distance: 189.7
click at [281, 195] on icon at bounding box center [286, 195] width 10 height 10
click at [81, 237] on span "Medium Box" at bounding box center [150, 237] width 281 height 12
type input "Medium Box"
type input "13"
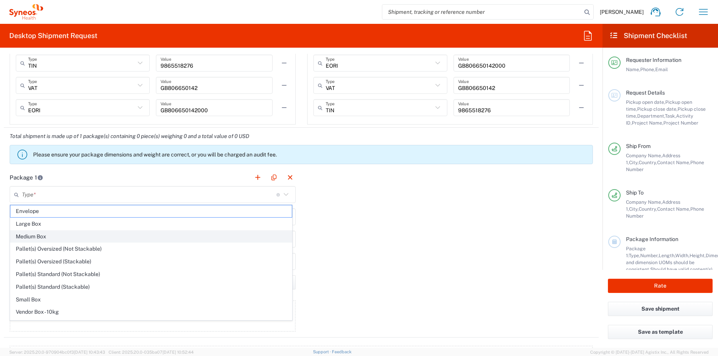
type input "11.5"
type input "2.5"
type input "in"
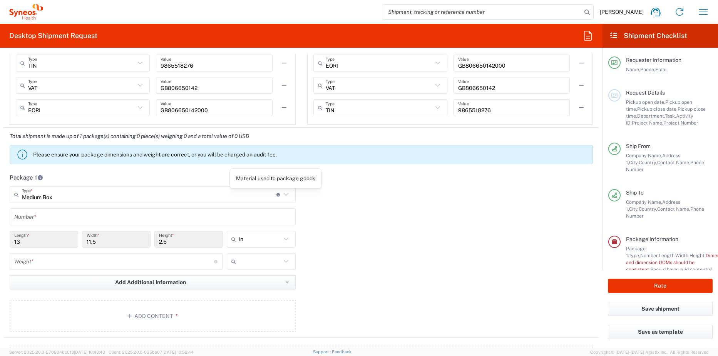
click at [276, 195] on icon at bounding box center [278, 194] width 4 height 3
type input "Medium Box"
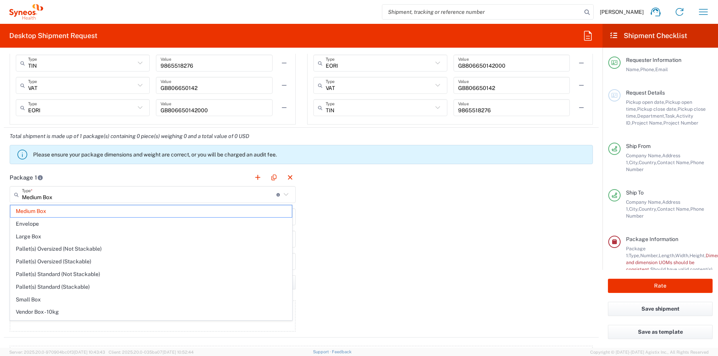
click at [357, 195] on div "Package 1 Medium Box Type * Material used to package goods Medium Box Envelope …" at bounding box center [301, 253] width 594 height 169
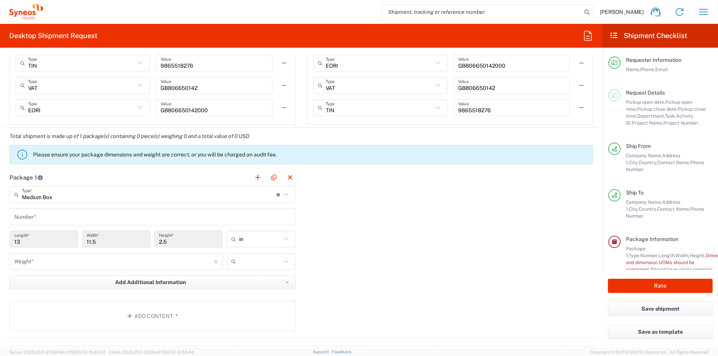
drag, startPoint x: 249, startPoint y: 217, endPoint x: 252, endPoint y: 210, distance: 7.4
click at [250, 216] on input "text" at bounding box center [152, 216] width 277 height 13
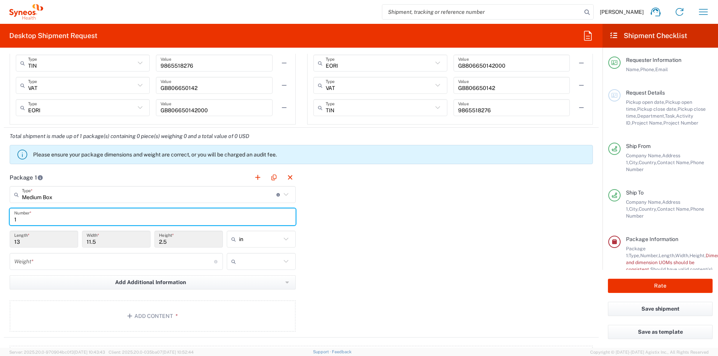
type input "1"
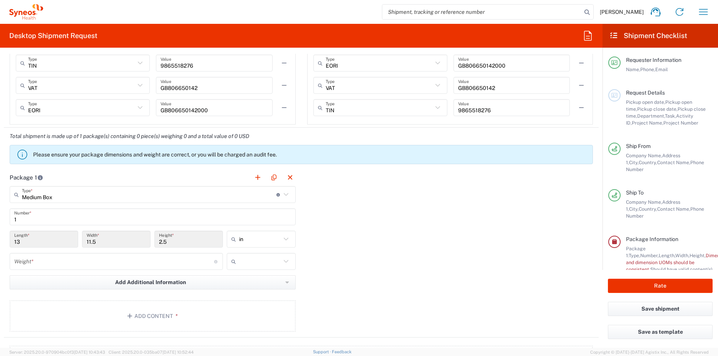
drag, startPoint x: 407, startPoint y: 221, endPoint x: 354, endPoint y: 227, distance: 53.9
click at [407, 220] on div "Package 1 Medium Box Type * Material used to package goods Medium Box Envelope …" at bounding box center [301, 253] width 594 height 169
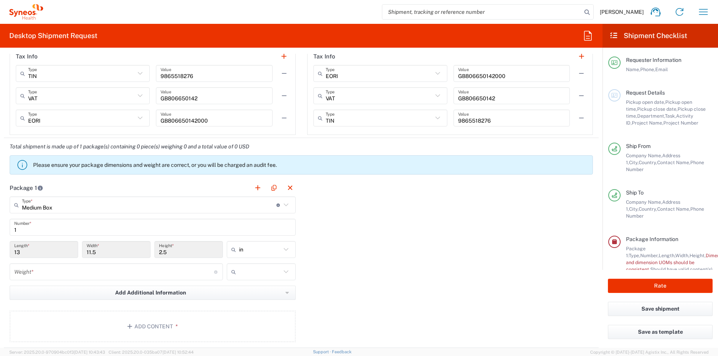
scroll to position [601, 0]
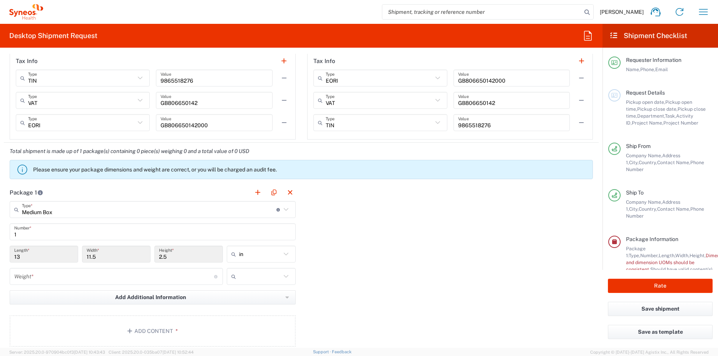
drag, startPoint x: 99, startPoint y: 258, endPoint x: 79, endPoint y: 259, distance: 20.4
click at [77, 255] on div "13 Length * 11.5 Width * 2.5 Height * in in cm ft" at bounding box center [153, 257] width 290 height 22
click at [281, 205] on icon at bounding box center [286, 210] width 10 height 10
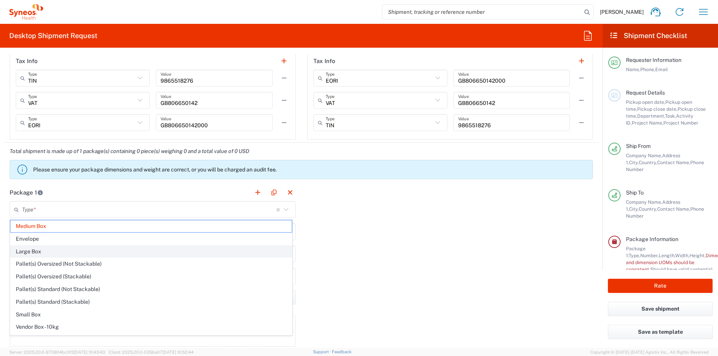
click at [174, 248] on span "Large Box" at bounding box center [150, 252] width 281 height 12
type input "Large Box"
type input "17.5"
type input "12.5"
type input "3"
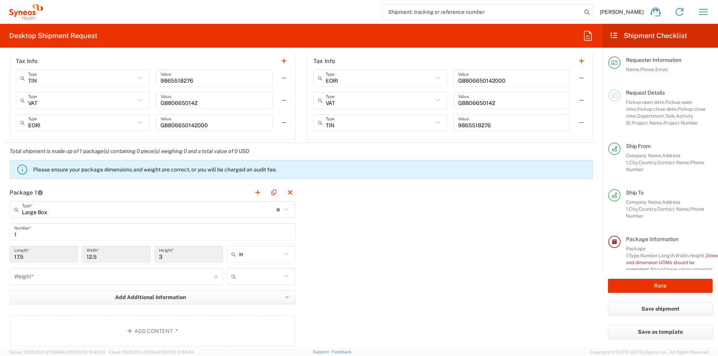
click at [359, 257] on div "Package 1 Large Box Type * Material used to package goods Medium Box Envelope L…" at bounding box center [301, 268] width 594 height 169
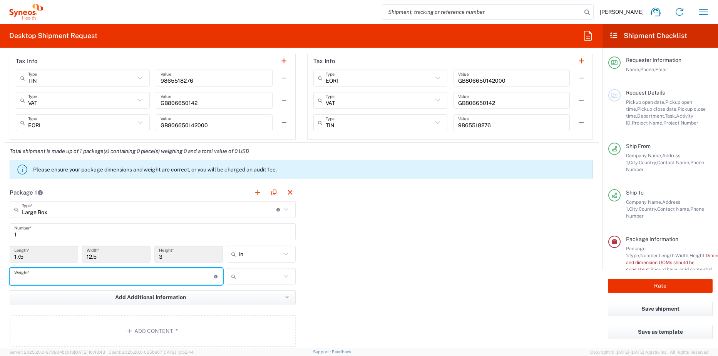
click at [129, 283] on input "number" at bounding box center [114, 276] width 200 height 13
type input "2.5"
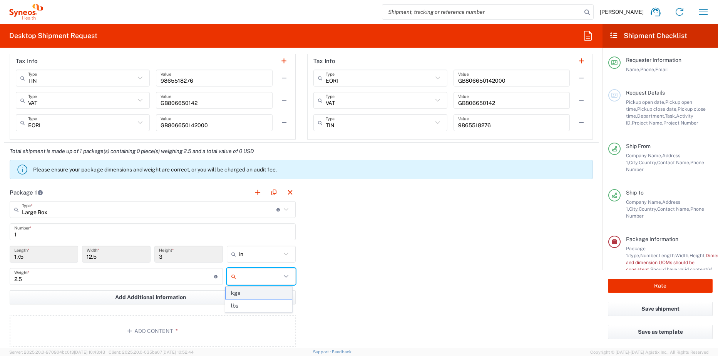
click at [265, 293] on span "kgs" at bounding box center [258, 293] width 66 height 12
type input "kgs"
drag, startPoint x: 358, startPoint y: 279, endPoint x: 393, endPoint y: 266, distance: 36.8
click at [359, 277] on div "Package 1 Large Box Type * Material used to package goods Medium Box Envelope L…" at bounding box center [301, 268] width 594 height 169
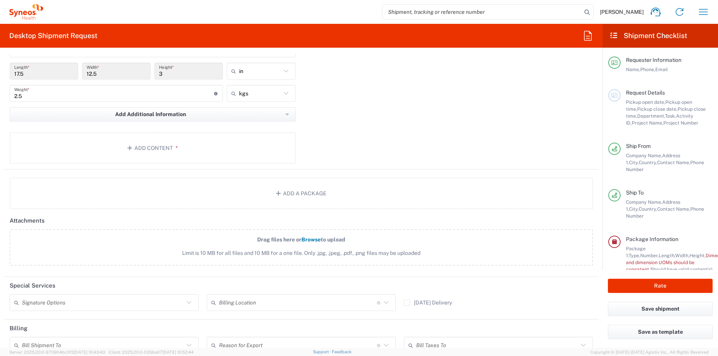
scroll to position [808, 0]
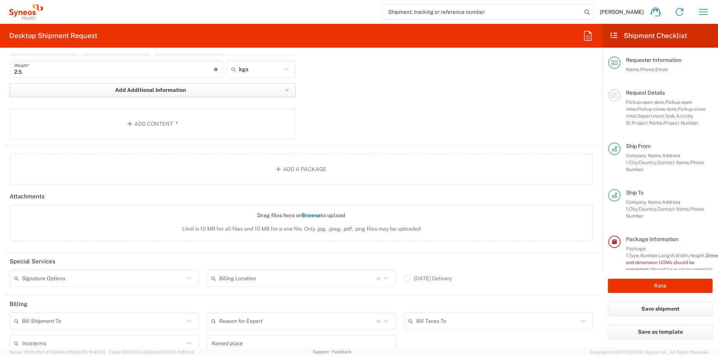
click at [270, 94] on button "Add Additional Information" at bounding box center [153, 90] width 286 height 14
drag, startPoint x: 283, startPoint y: 92, endPoint x: 373, endPoint y: 91, distance: 89.7
click at [285, 92] on icon "button" at bounding box center [287, 90] width 4 height 5
click at [373, 91] on div "Package 1 Large Box Type * Material used to package goods Medium Box Envelope L…" at bounding box center [301, 61] width 594 height 169
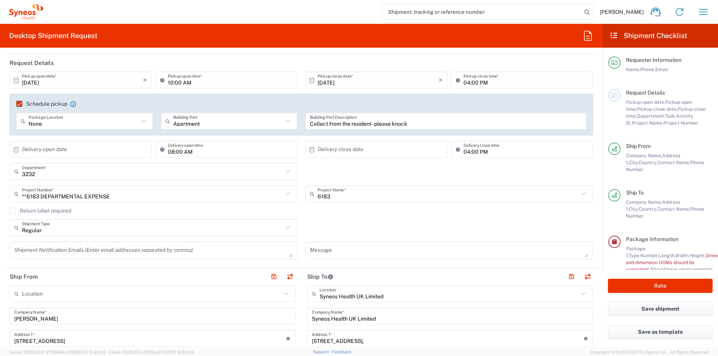
scroll to position [100, 0]
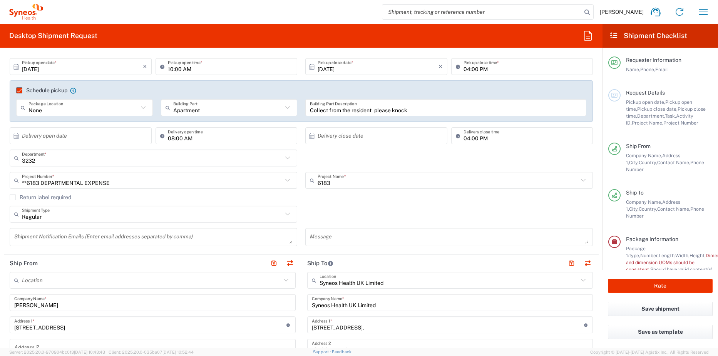
click at [127, 229] on div "Shipment Notification Emails (Enter email addresses separated by comma)" at bounding box center [153, 237] width 287 height 18
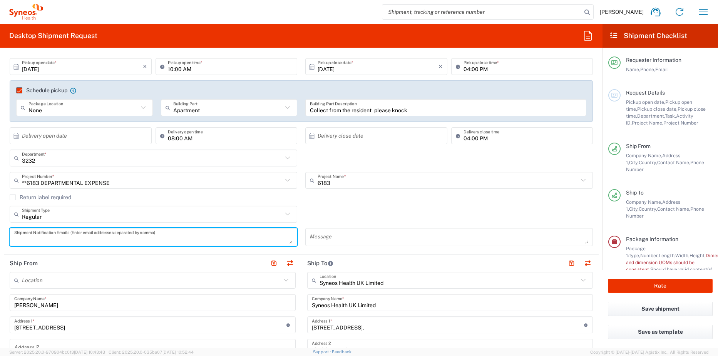
click at [129, 236] on textarea at bounding box center [153, 236] width 278 height 13
type textarea "[PERSON_NAME][EMAIL_ADDRESS][PERSON_NAME][DOMAIN_NAME]"
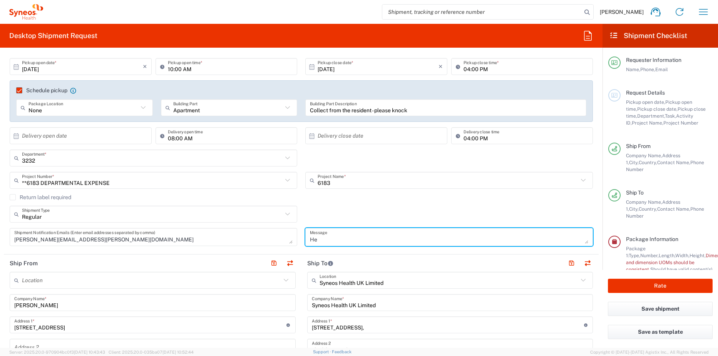
type textarea "H"
click at [365, 235] on textarea "Return of" at bounding box center [449, 236] width 278 height 13
click at [392, 202] on div "Return label required" at bounding box center [301, 200] width 583 height 12
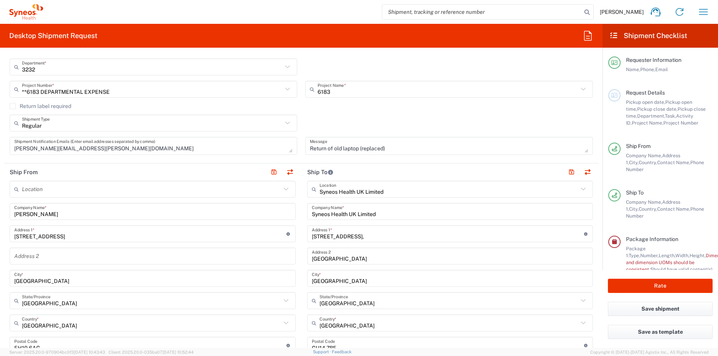
scroll to position [62, 0]
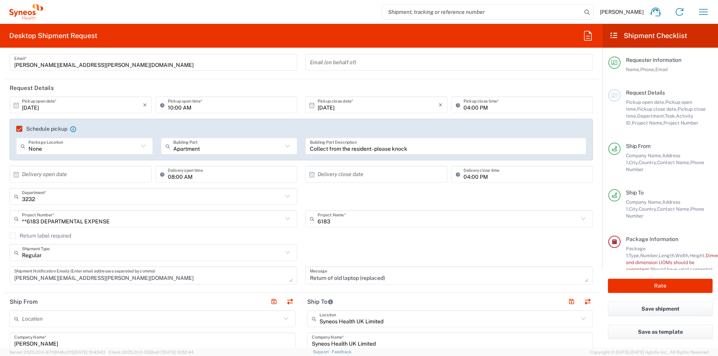
click at [310, 277] on textarea "Return of old laptop (replaced)" at bounding box center [449, 275] width 278 height 13
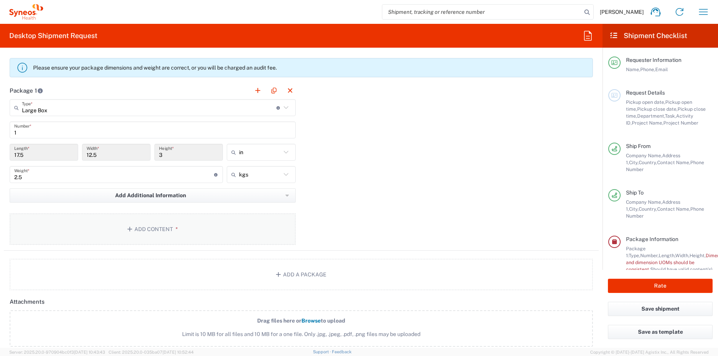
scroll to position [716, 0]
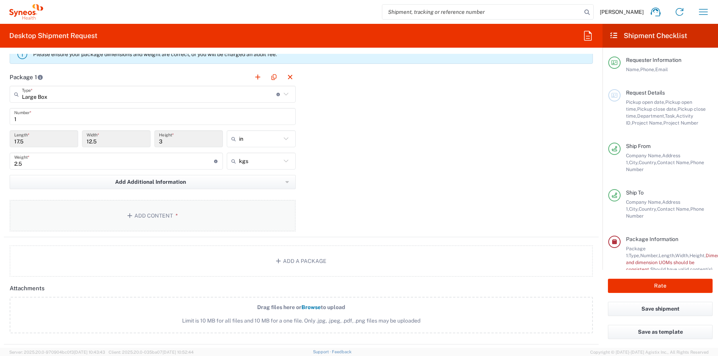
type textarea "Shipment returning old laptop (replaced)"
click at [171, 205] on button "Add Content *" at bounding box center [153, 216] width 286 height 32
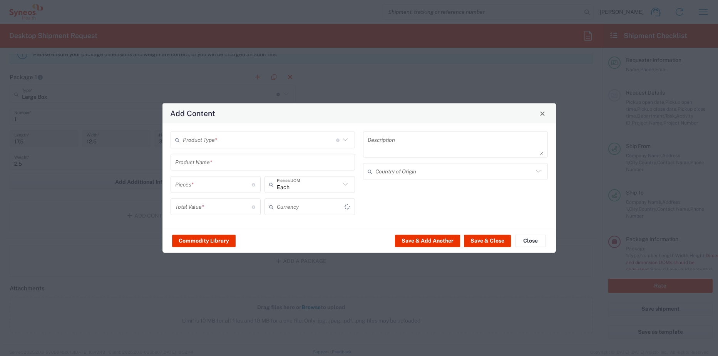
type input "US Dollar"
click at [342, 140] on icon at bounding box center [345, 140] width 10 height 10
click at [295, 165] on span "General Commodity" at bounding box center [262, 170] width 183 height 12
type input "General Commodity"
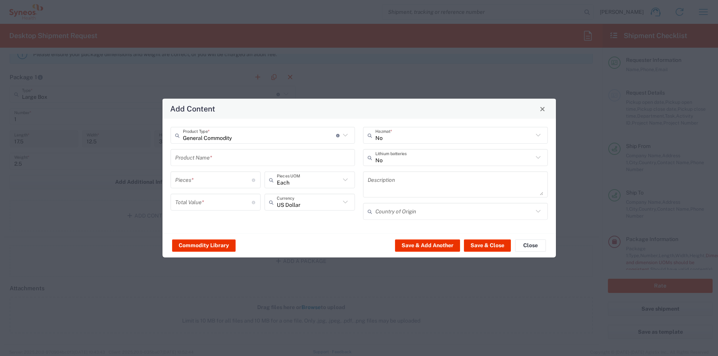
click at [287, 160] on input "text" at bounding box center [262, 157] width 175 height 13
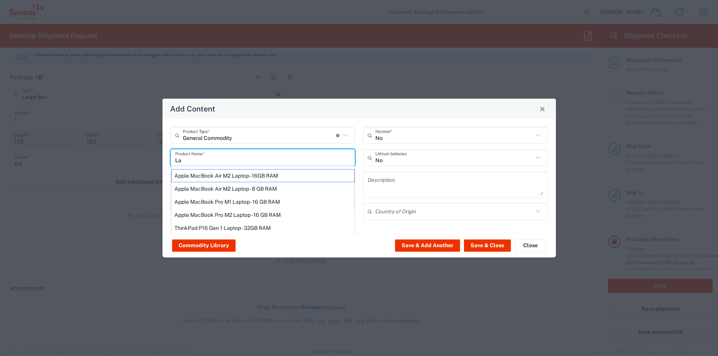
type input "L"
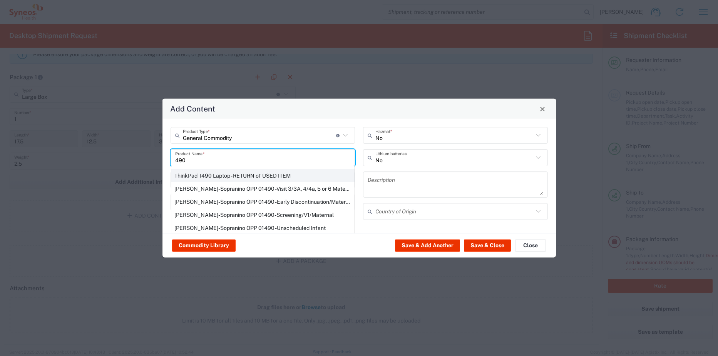
click at [293, 177] on div "ThinkPad T490 Laptop - RETURN of USED ITEM" at bounding box center [262, 175] width 183 height 13
type input "ThinkPad T490 Laptop - RETURN of USED ITEM"
type input "1"
type input "200"
type textarea "Lenovo-Core i7 8565U - 1.8 GHz -16 GB DDR4 - 512 GB SSD / 14" - IPS"
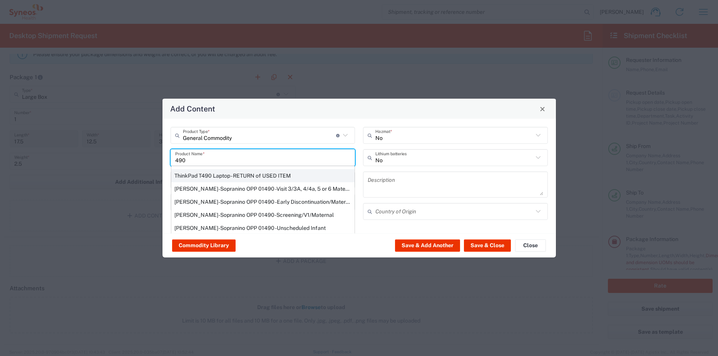
type input "[GEOGRAPHIC_DATA]"
type input "Yes"
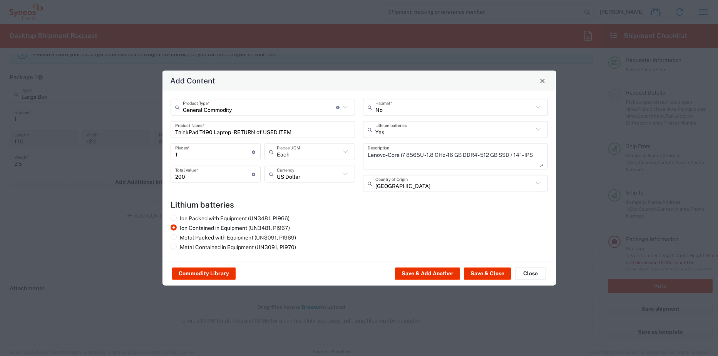
click at [344, 217] on div "Ion Packed with Equipment (UN3481, PI966) Ion Contained in Equipment (UN3481, P…" at bounding box center [262, 234] width 193 height 38
click at [536, 187] on icon at bounding box center [538, 184] width 10 height 10
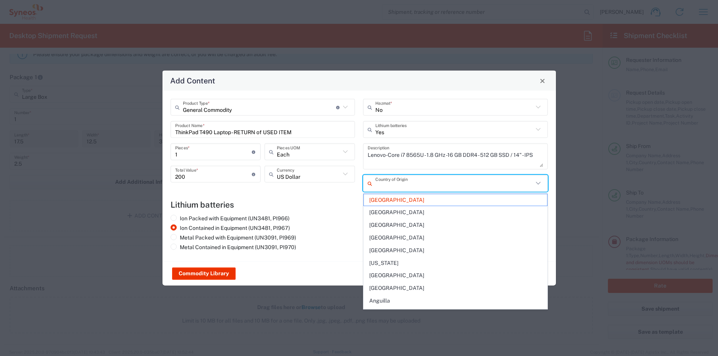
click at [543, 184] on div "Country of Origin" at bounding box center [455, 183] width 185 height 17
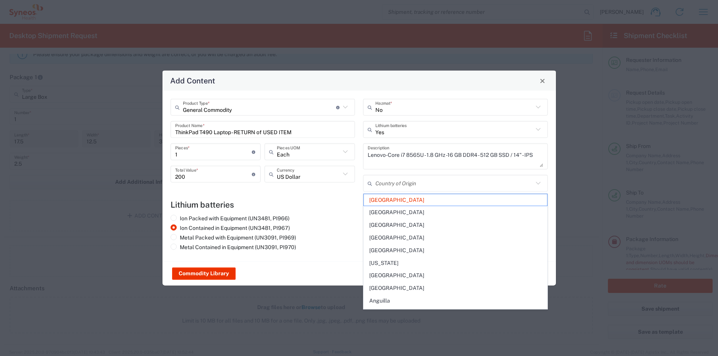
drag, startPoint x: 347, startPoint y: 199, endPoint x: 326, endPoint y: 204, distance: 21.6
click at [347, 199] on div "General Commodity Product Type * Document: Paper document generated internally …" at bounding box center [358, 176] width 393 height 171
type input "[GEOGRAPHIC_DATA]"
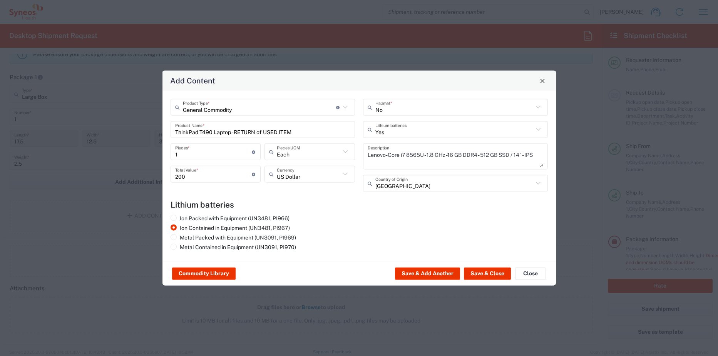
click at [315, 204] on h4 "Lithium batteries" at bounding box center [358, 205] width 377 height 10
click at [481, 275] on button "Save & Close" at bounding box center [487, 274] width 47 height 12
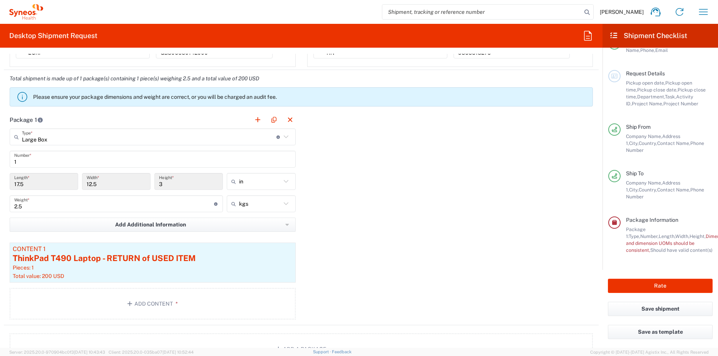
scroll to position [693, 0]
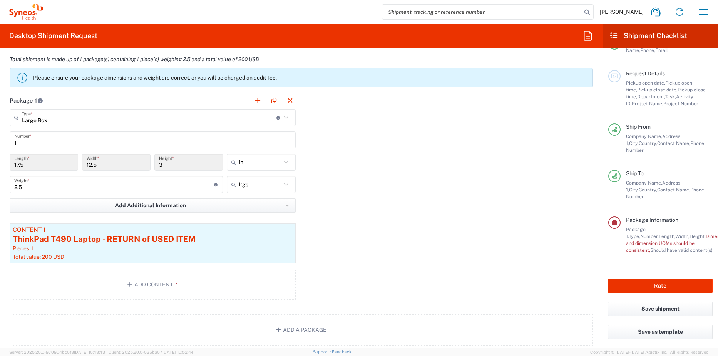
click at [282, 164] on icon at bounding box center [286, 162] width 10 height 10
click at [275, 189] on span "cm" at bounding box center [258, 192] width 66 height 12
type input "44.45"
type input "31.75"
type input "7.62"
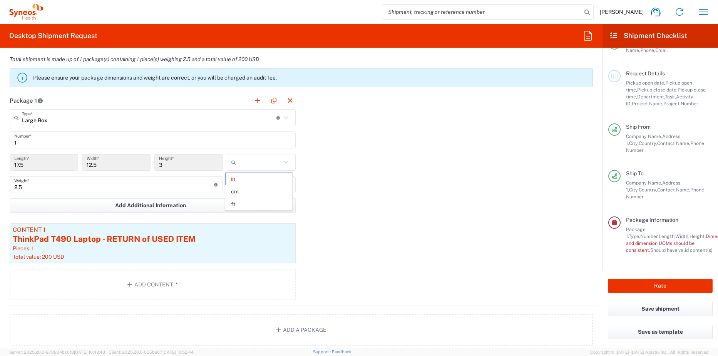
type input "cm"
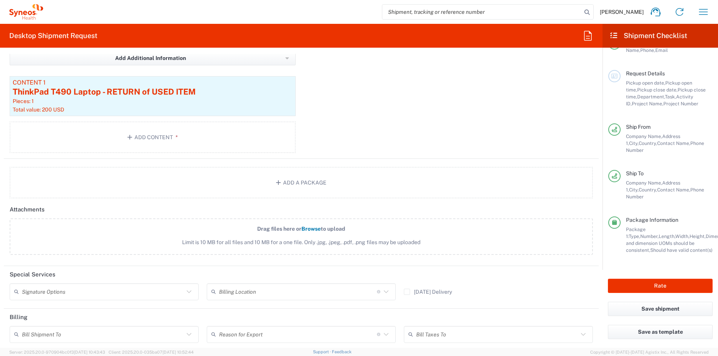
scroll to position [846, 0]
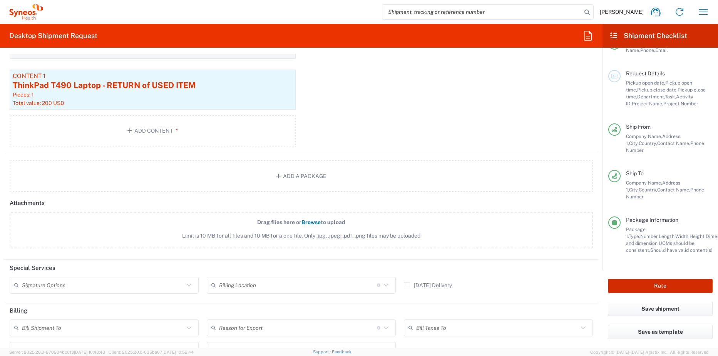
click at [664, 282] on button "Rate" at bounding box center [660, 286] width 105 height 14
type input "**6183 DEPARTMENTAL EXPENSE"
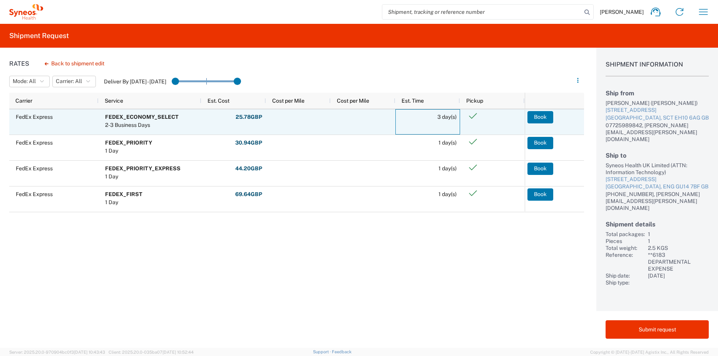
click at [410, 120] on span "3 day(s)" at bounding box center [429, 117] width 55 height 15
click at [546, 116] on button "Book" at bounding box center [540, 117] width 26 height 12
